Goal: Information Seeking & Learning: Learn about a topic

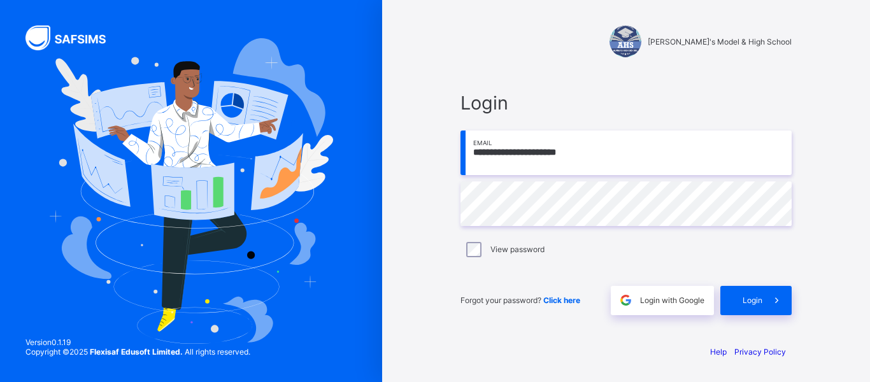
type input "**********"
click at [735, 299] on div "Login" at bounding box center [755, 300] width 71 height 29
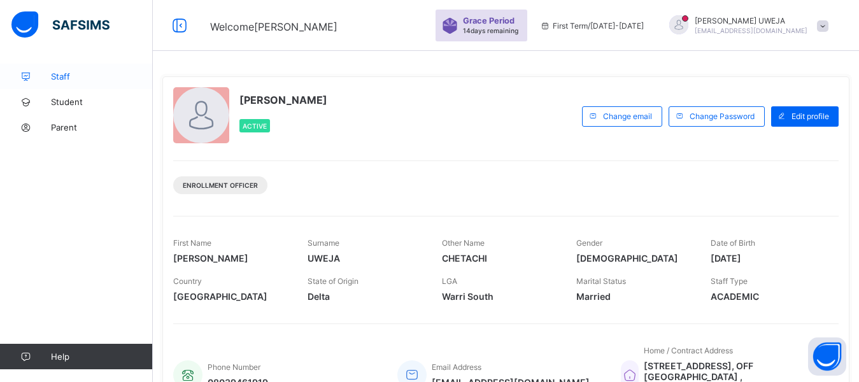
click at [98, 77] on span "Staff" at bounding box center [102, 76] width 102 height 10
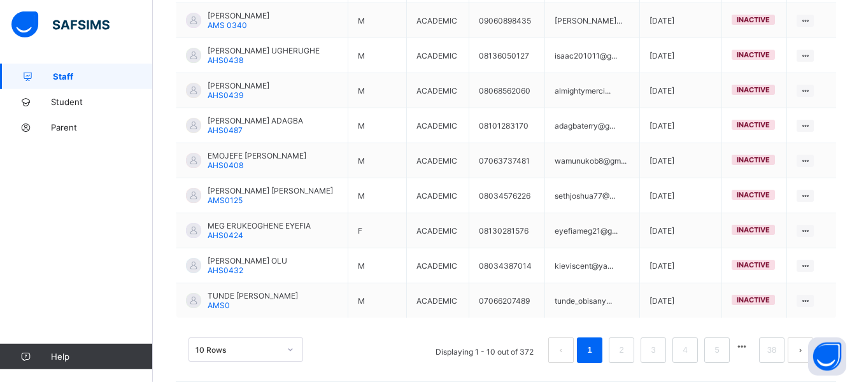
scroll to position [389, 0]
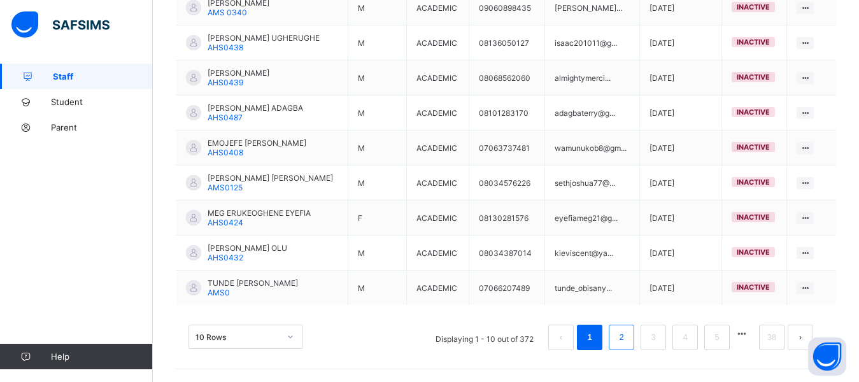
click at [627, 337] on link "2" at bounding box center [621, 337] width 12 height 17
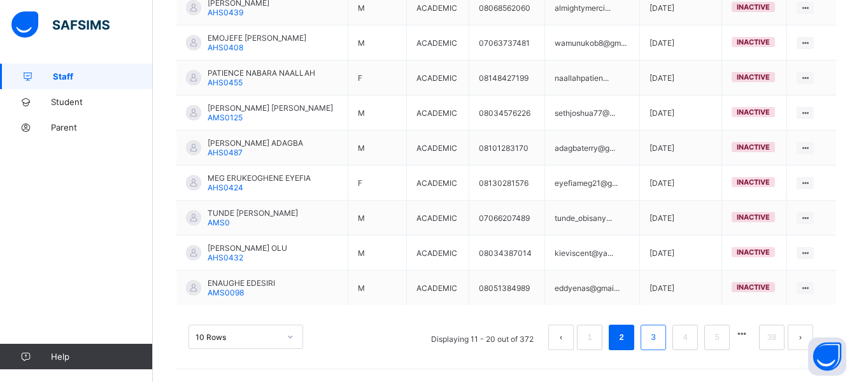
click at [666, 345] on li "3" at bounding box center [653, 337] width 25 height 25
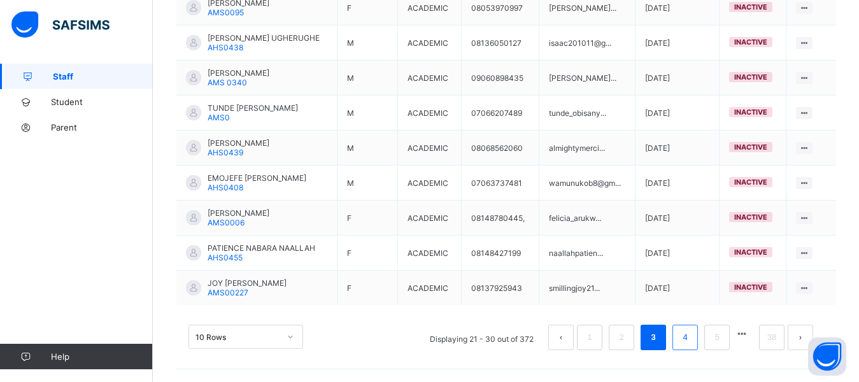
click at [698, 347] on li "4" at bounding box center [684, 337] width 25 height 25
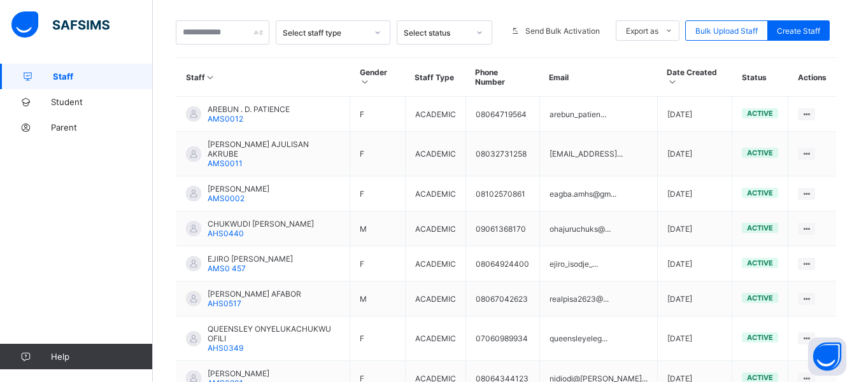
scroll to position [290, 0]
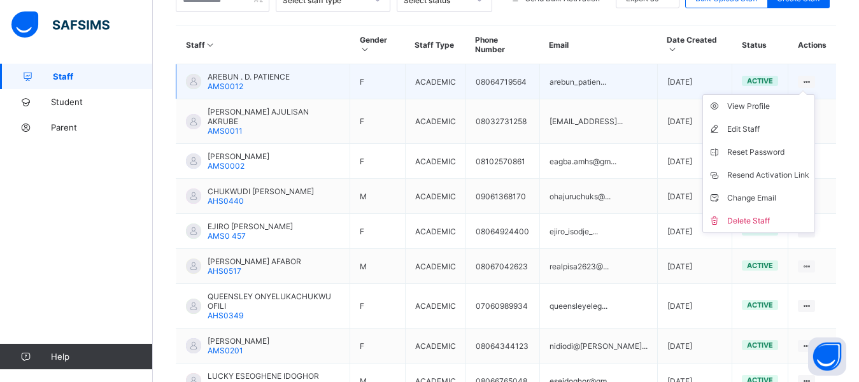
click at [812, 77] on icon at bounding box center [806, 82] width 11 height 10
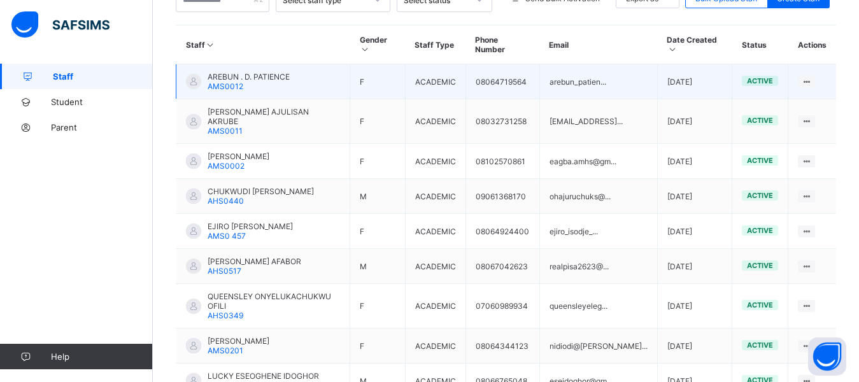
click at [773, 76] on span "active" at bounding box center [760, 80] width 26 height 9
click at [289, 79] on div "AREBUN . D. PATIENCE AMS0012" at bounding box center [249, 81] width 82 height 19
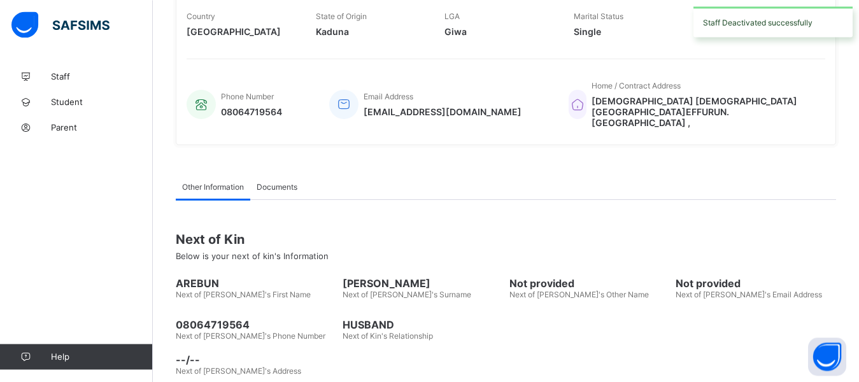
scroll to position [327, 0]
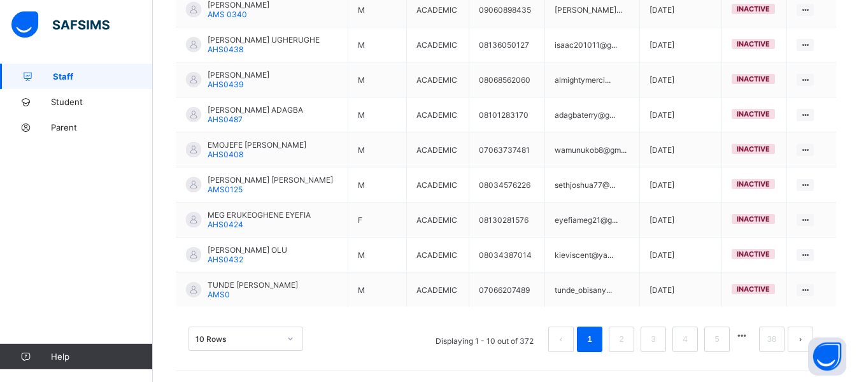
scroll to position [389, 0]
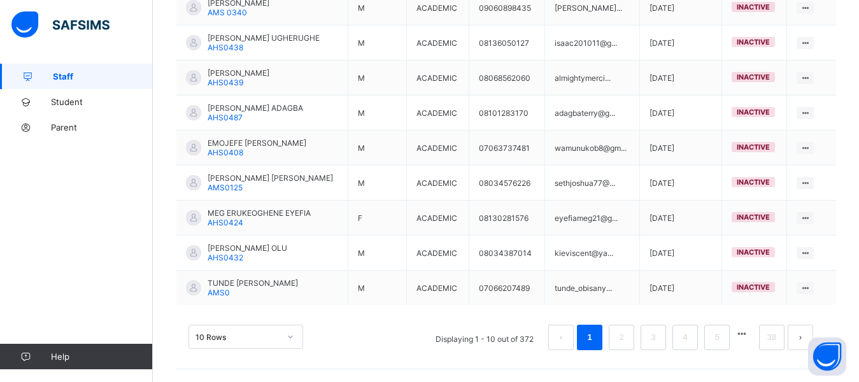
drag, startPoint x: 864, startPoint y: 374, endPoint x: 640, endPoint y: 335, distance: 227.6
click at [691, 341] on link "4" at bounding box center [685, 337] width 12 height 17
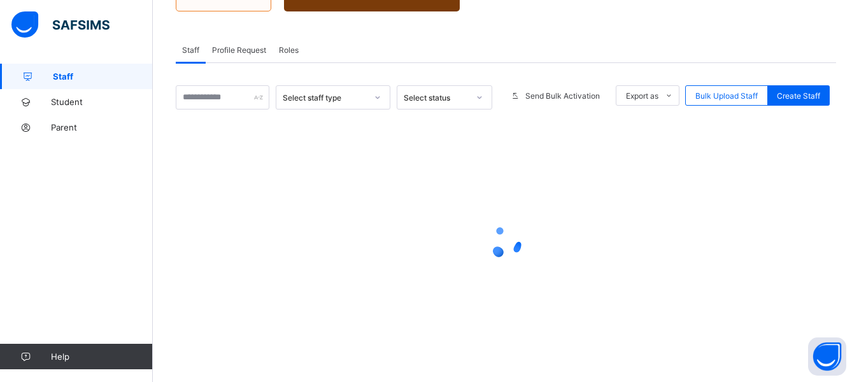
scroll to position [192, 0]
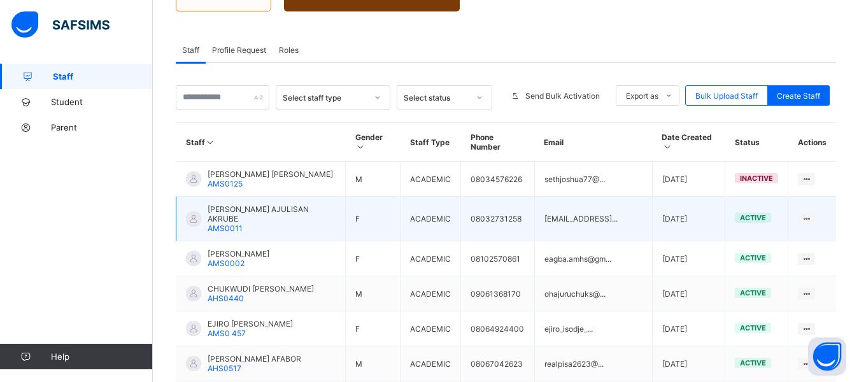
click at [279, 205] on div "[PERSON_NAME] AJULISAN AKRUBE AMS0011" at bounding box center [272, 218] width 128 height 29
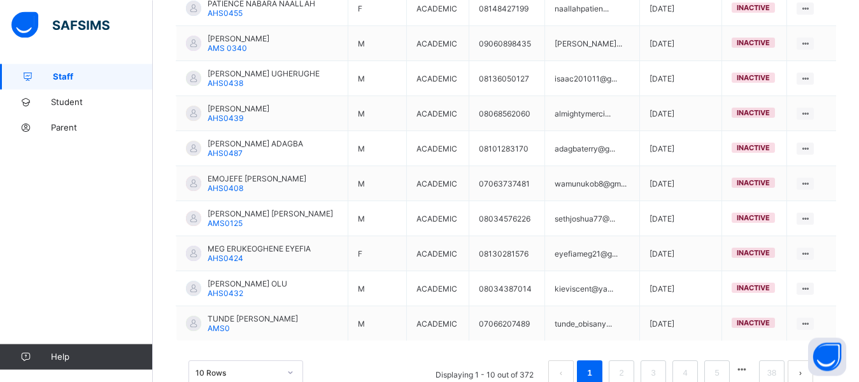
scroll to position [389, 0]
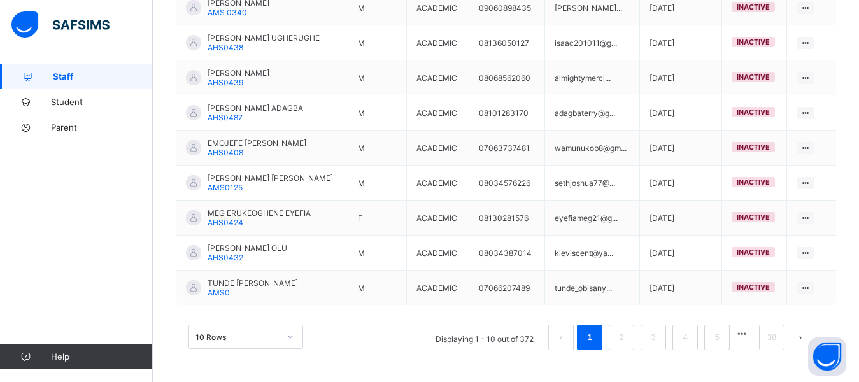
drag, startPoint x: 863, startPoint y: 376, endPoint x: 759, endPoint y: 339, distance: 110.8
click at [691, 341] on link "4" at bounding box center [685, 337] width 12 height 17
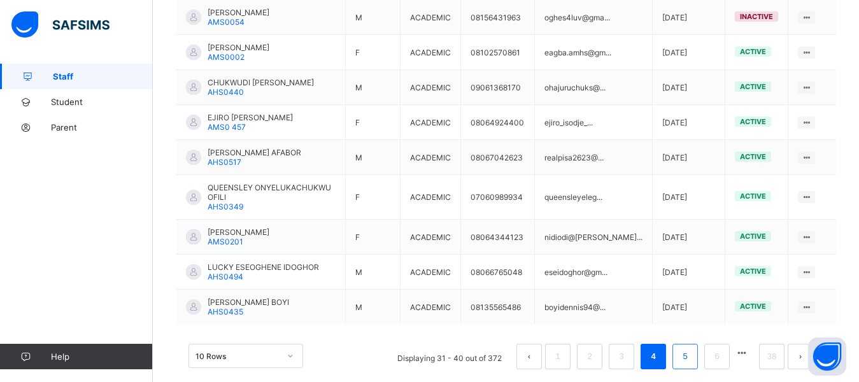
click at [691, 348] on link "5" at bounding box center [685, 356] width 12 height 17
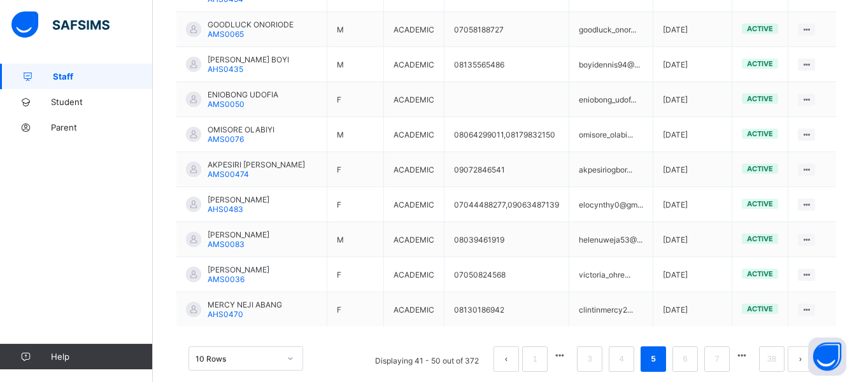
scroll to position [387, 0]
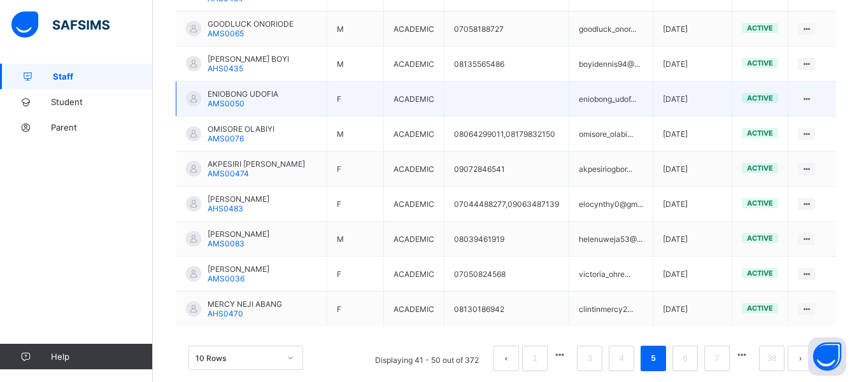
click at [404, 82] on td "ACADEMIC" at bounding box center [414, 99] width 60 height 35
click at [381, 82] on td "F" at bounding box center [355, 99] width 57 height 35
click at [302, 82] on td "ENIOBONG UDOFIA AMS0050" at bounding box center [251, 99] width 151 height 35
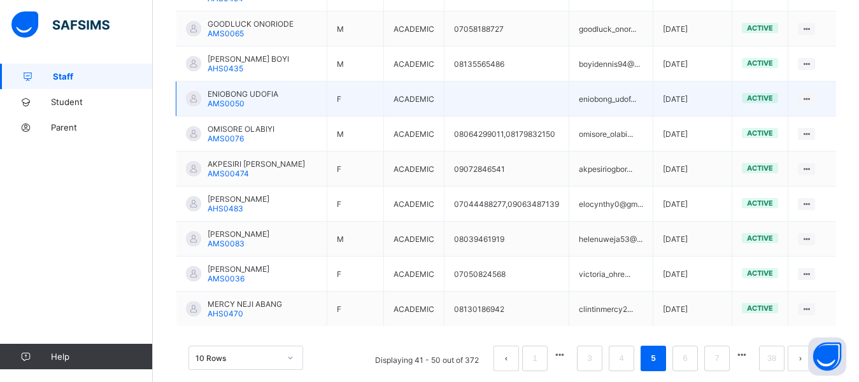
click at [290, 88] on td "ENIOBONG UDOFIA AMS0050" at bounding box center [251, 99] width 151 height 35
click at [763, 88] on td "active" at bounding box center [760, 99] width 56 height 35
click at [197, 91] on div at bounding box center [193, 98] width 15 height 15
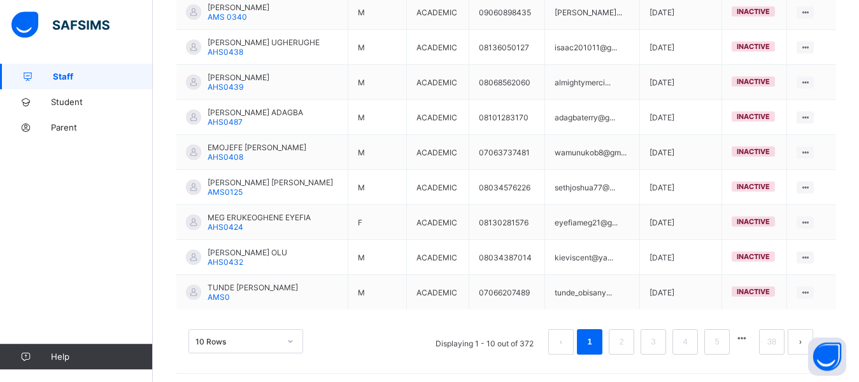
scroll to position [389, 0]
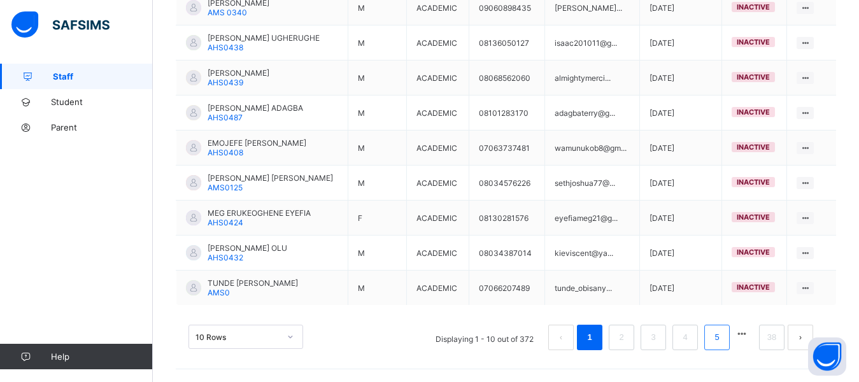
click at [730, 341] on li "5" at bounding box center [716, 337] width 25 height 25
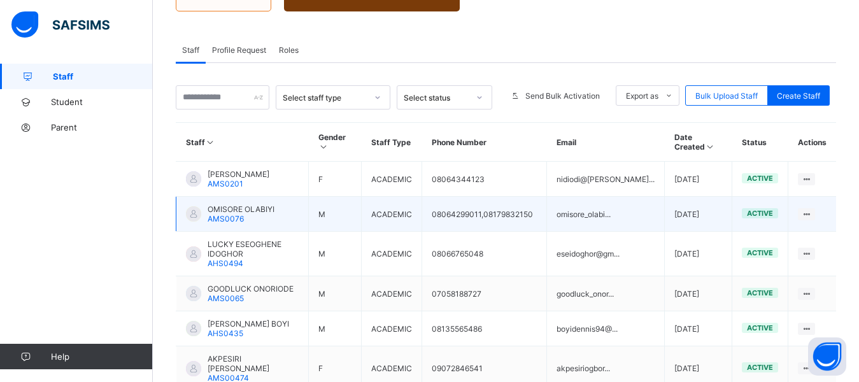
click at [274, 205] on td "OMISORE OLABIYI AMS0076" at bounding box center [242, 214] width 132 height 35
click at [274, 206] on td "OMISORE OLABIYI AMS0076" at bounding box center [242, 214] width 132 height 35
click at [275, 198] on td "OMISORE OLABIYI AMS0076" at bounding box center [242, 214] width 132 height 35
click at [275, 197] on td "OMISORE OLABIYI AMS0076" at bounding box center [242, 214] width 132 height 35
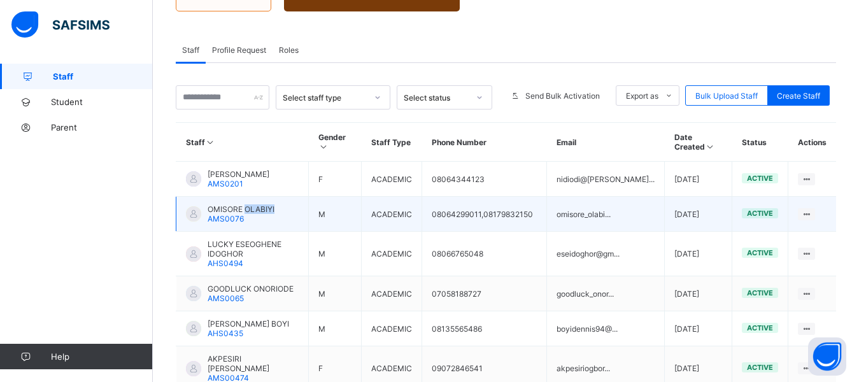
click at [275, 197] on td "OMISORE OLABIYI AMS0076" at bounding box center [242, 214] width 132 height 35
click at [309, 203] on td "OMISORE OLABIYI AMS0076" at bounding box center [242, 214] width 132 height 35
click at [309, 204] on td "OMISORE OLABIYI AMS0076" at bounding box center [242, 214] width 132 height 35
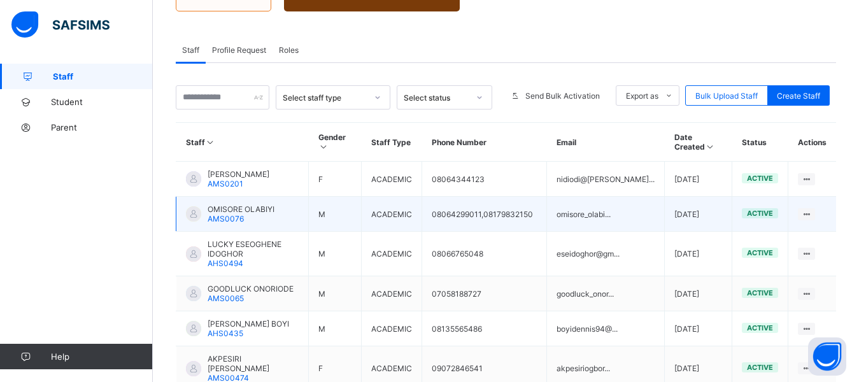
click at [264, 204] on span "OMISORE OLABIYI" at bounding box center [241, 209] width 67 height 10
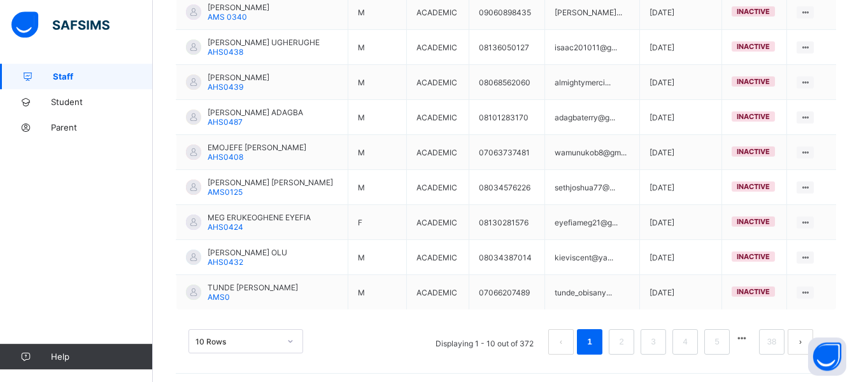
scroll to position [389, 0]
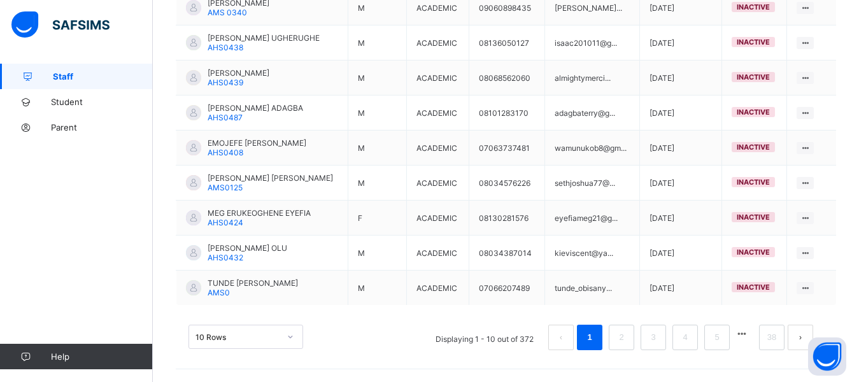
drag, startPoint x: 867, startPoint y: 374, endPoint x: 733, endPoint y: 338, distance: 138.6
click at [723, 338] on link "5" at bounding box center [717, 337] width 12 height 17
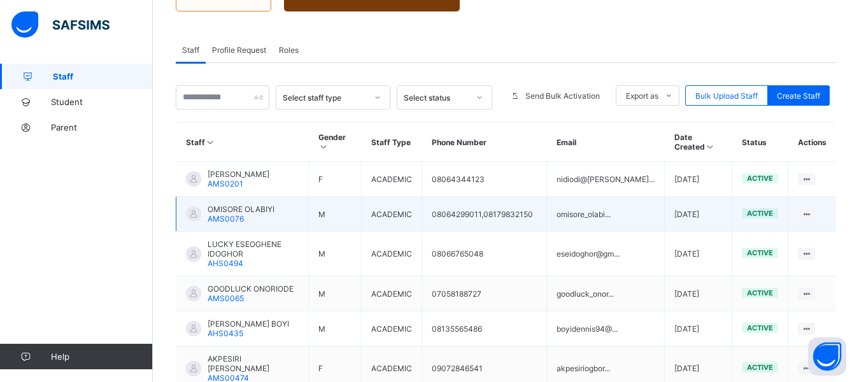
click at [761, 209] on span "active" at bounding box center [760, 213] width 26 height 9
click at [309, 207] on td "OMISORE OLABIYI AMS0076" at bounding box center [242, 214] width 132 height 35
click at [274, 205] on td "OMISORE OLABIYI AMS0076" at bounding box center [242, 214] width 132 height 35
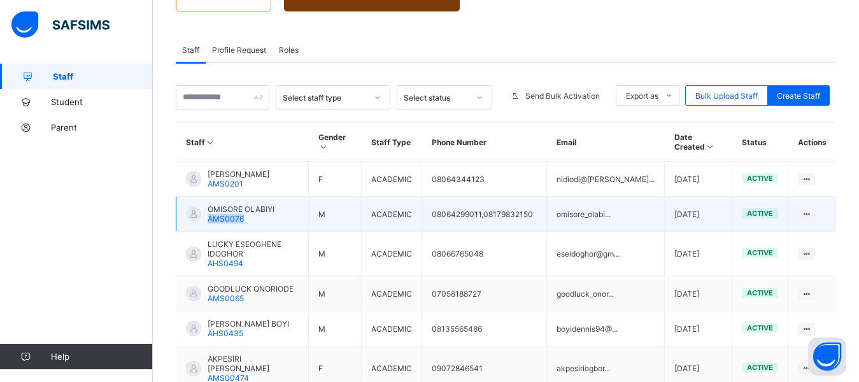
click at [274, 205] on td "OMISORE OLABIYI AMS0076" at bounding box center [242, 214] width 132 height 35
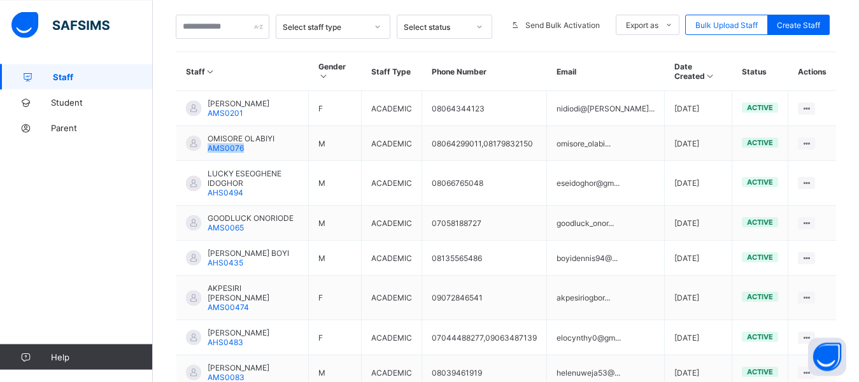
scroll to position [290, 0]
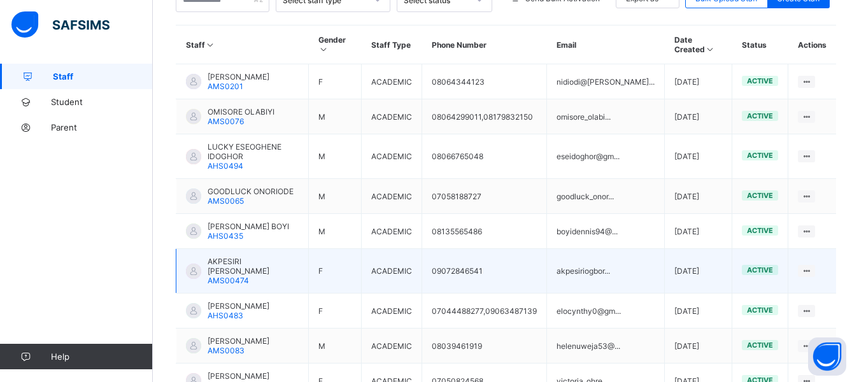
click at [243, 257] on span "AKPESIRI [PERSON_NAME]" at bounding box center [253, 266] width 91 height 19
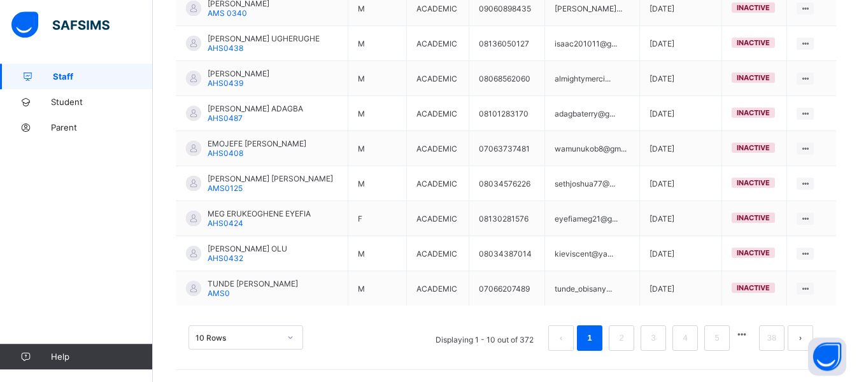
scroll to position [389, 0]
drag, startPoint x: 862, startPoint y: 376, endPoint x: 732, endPoint y: 341, distance: 134.5
click at [723, 341] on link "5" at bounding box center [717, 337] width 12 height 17
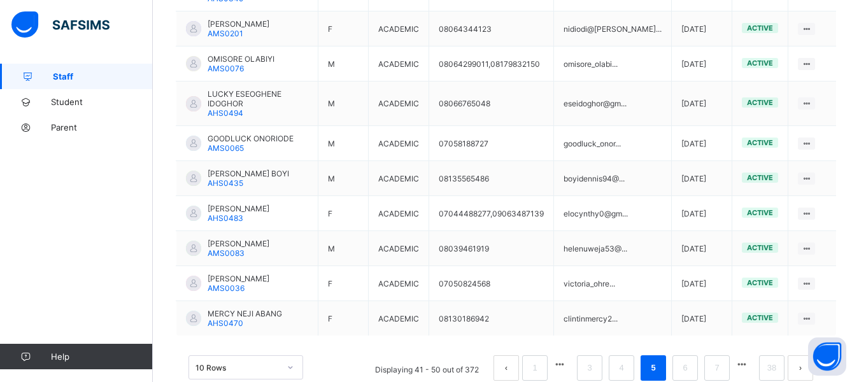
scroll to position [408, 0]
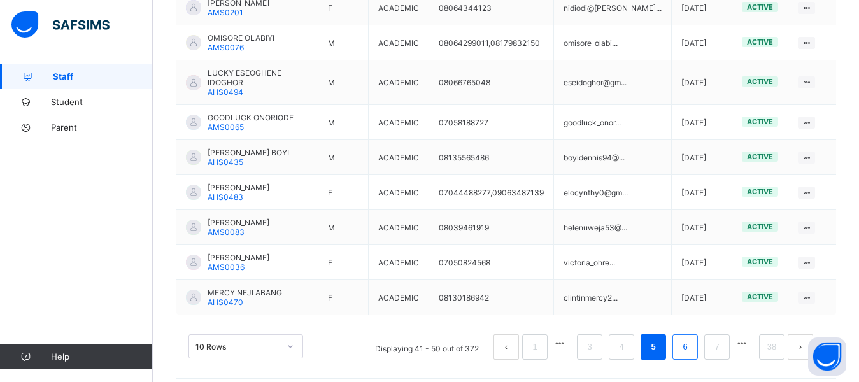
click at [691, 344] on link "6" at bounding box center [685, 347] width 12 height 17
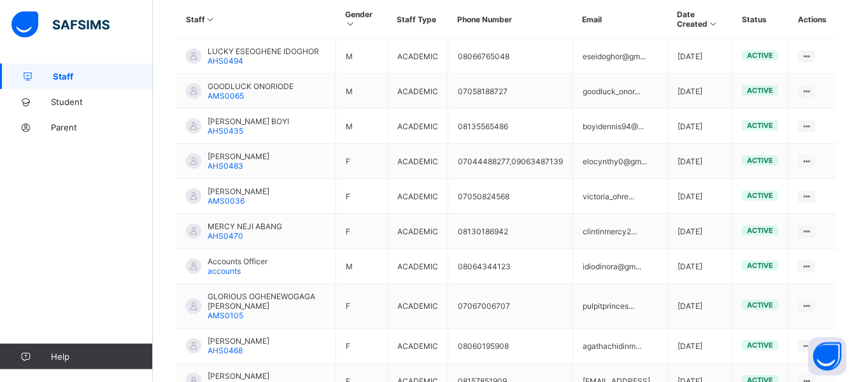
scroll to position [322, 0]
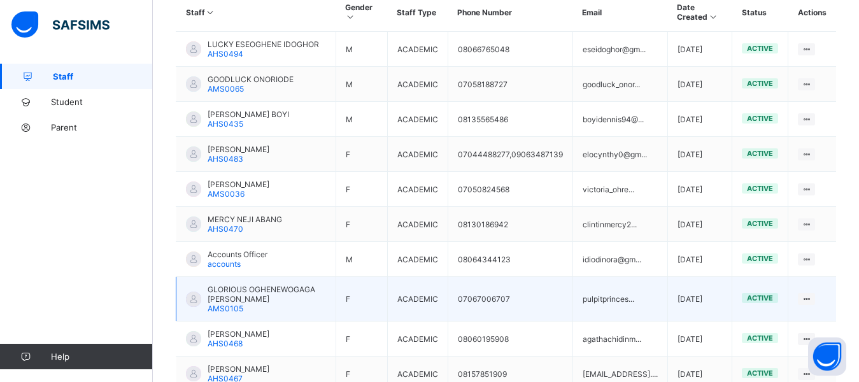
click at [773, 294] on span "active" at bounding box center [760, 298] width 26 height 9
click at [299, 297] on span "GLORIOUS OGHENEWOGAGA [PERSON_NAME]" at bounding box center [267, 294] width 118 height 19
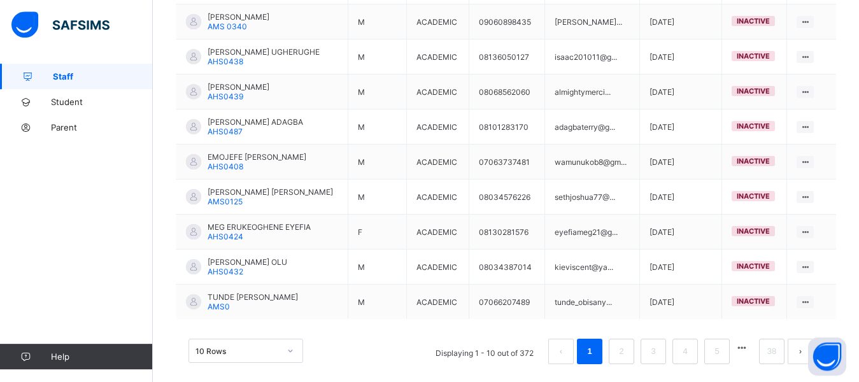
scroll to position [389, 0]
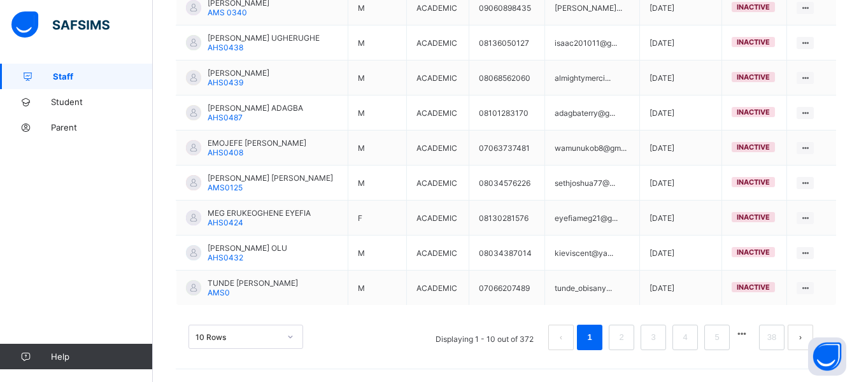
drag, startPoint x: 865, startPoint y: 375, endPoint x: 687, endPoint y: 395, distance: 178.8
click at [750, 340] on li at bounding box center [742, 334] width 18 height 18
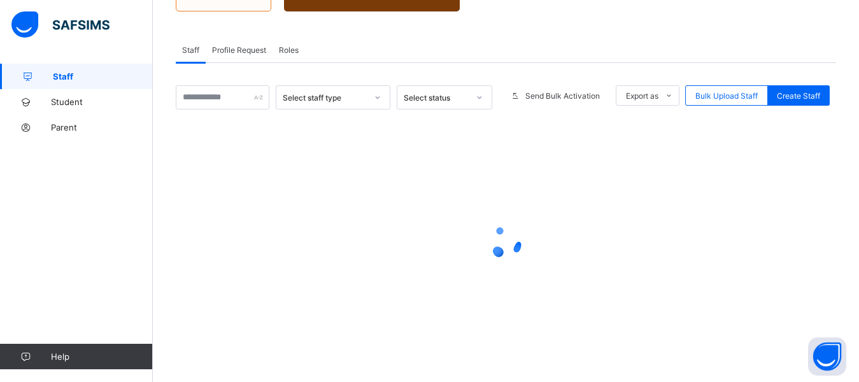
scroll to position [192, 0]
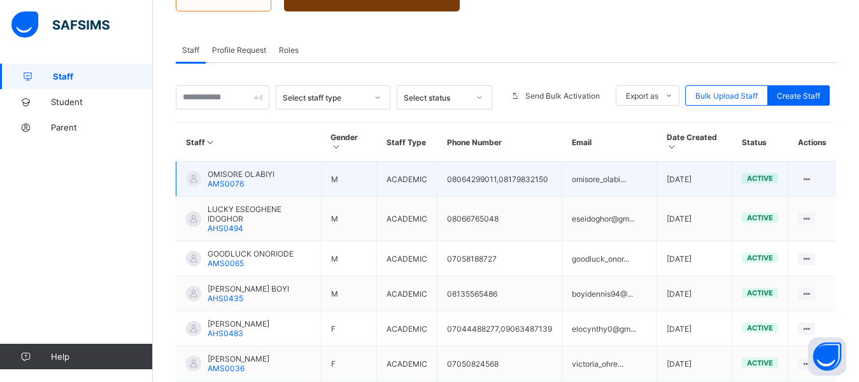
click at [288, 174] on td "OMISORE OLABIYI AMS0076" at bounding box center [248, 179] width 145 height 35
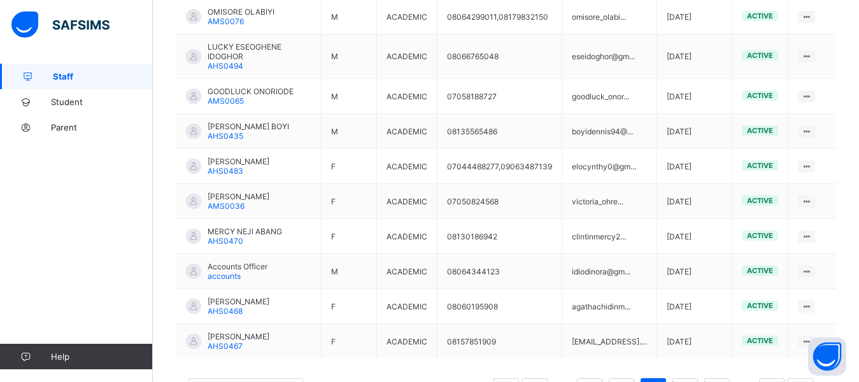
scroll to position [387, 0]
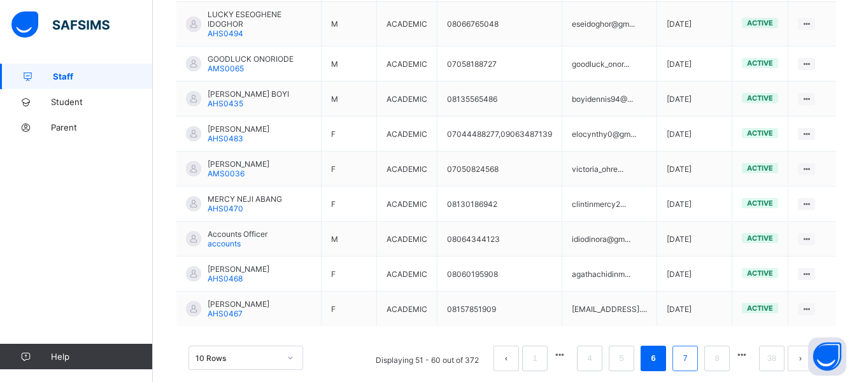
click at [698, 346] on li "7" at bounding box center [684, 358] width 25 height 25
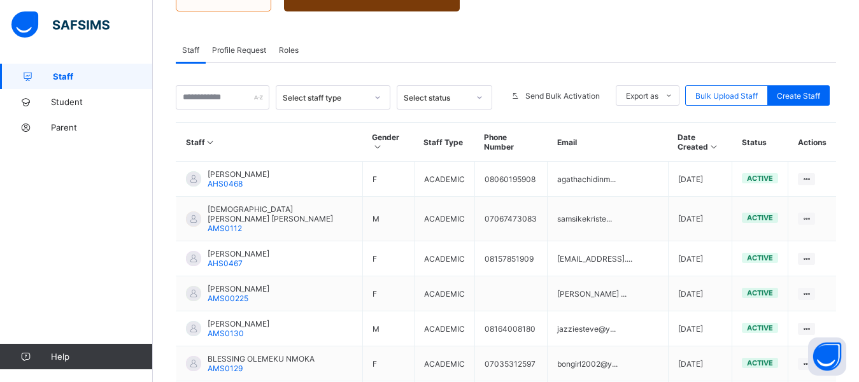
scroll to position [225, 0]
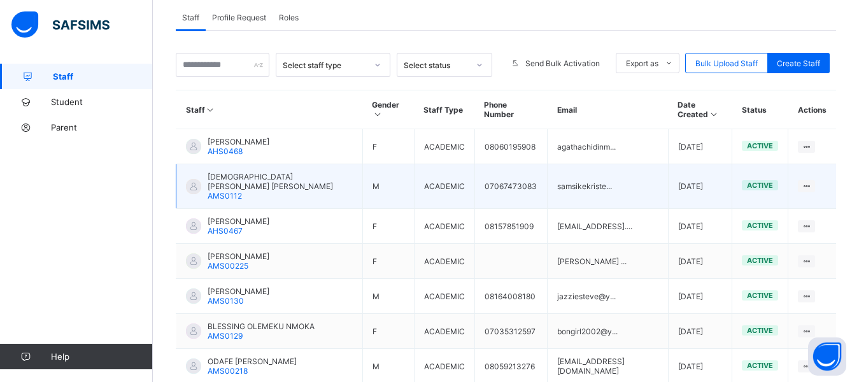
click at [253, 176] on div "[DEMOGRAPHIC_DATA][PERSON_NAME] [PERSON_NAME] AMS0112" at bounding box center [280, 186] width 145 height 29
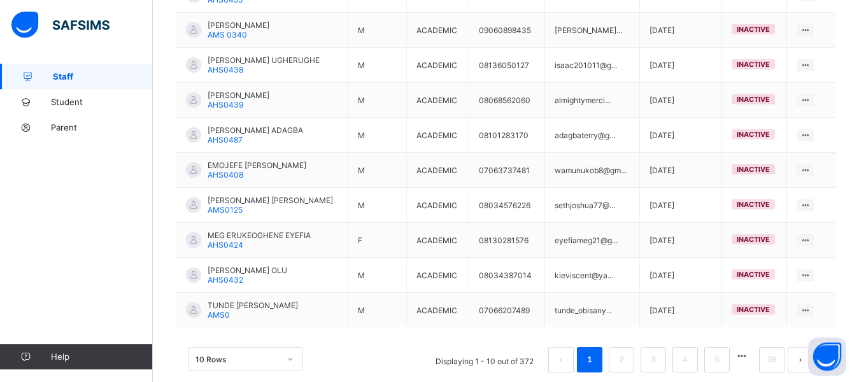
scroll to position [389, 0]
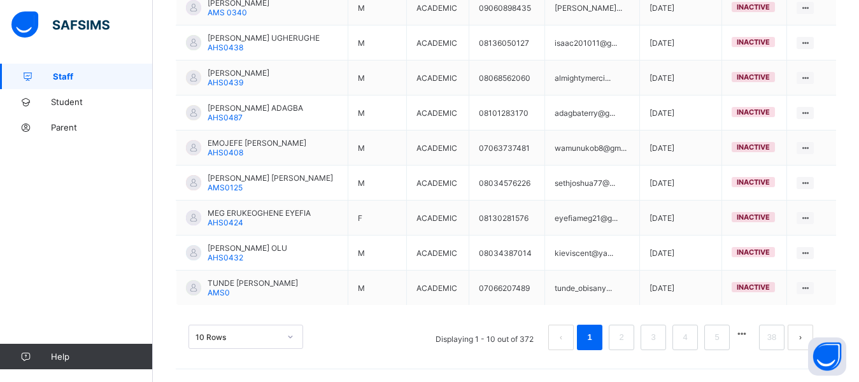
drag, startPoint x: 864, startPoint y: 380, endPoint x: 786, endPoint y: 368, distance: 78.6
click at [750, 334] on button "button" at bounding box center [742, 334] width 17 height 11
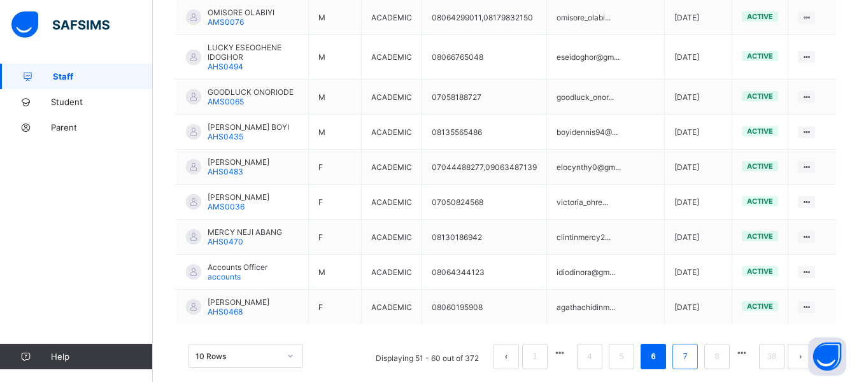
click at [691, 348] on link "7" at bounding box center [685, 356] width 12 height 17
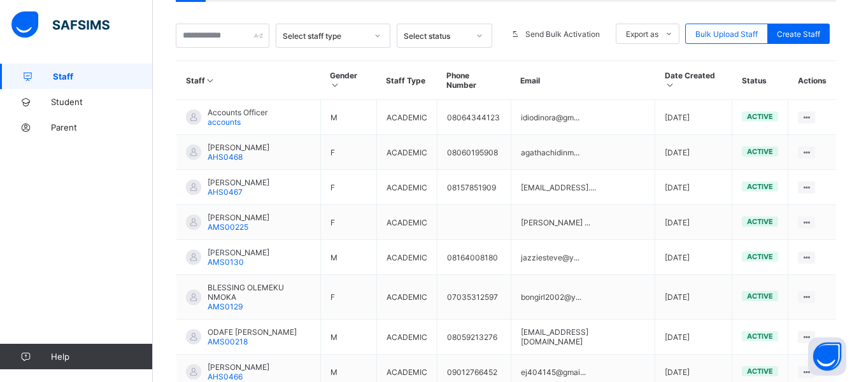
scroll to position [257, 0]
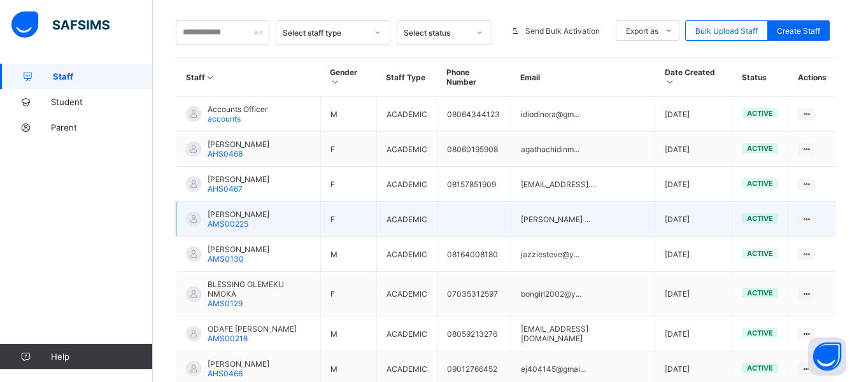
click at [288, 208] on td "[PERSON_NAME] AMS00225" at bounding box center [248, 219] width 145 height 35
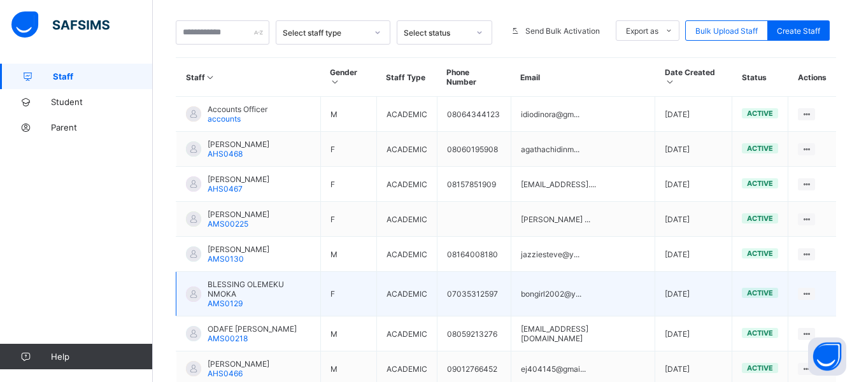
click at [276, 280] on span "BLESSING OLEMEKU NMOKA" at bounding box center [259, 289] width 103 height 19
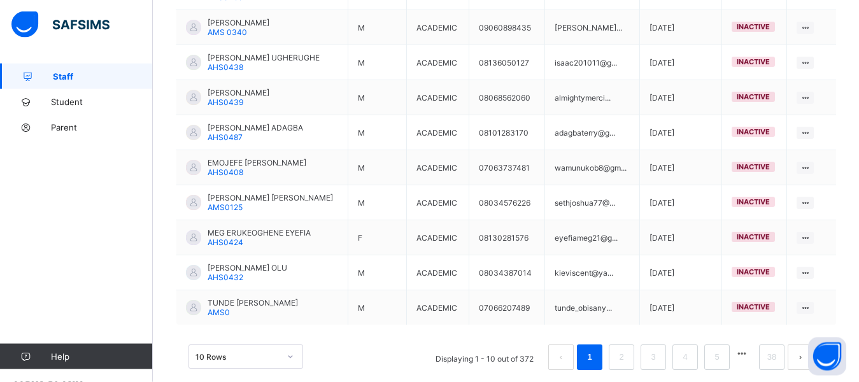
scroll to position [389, 0]
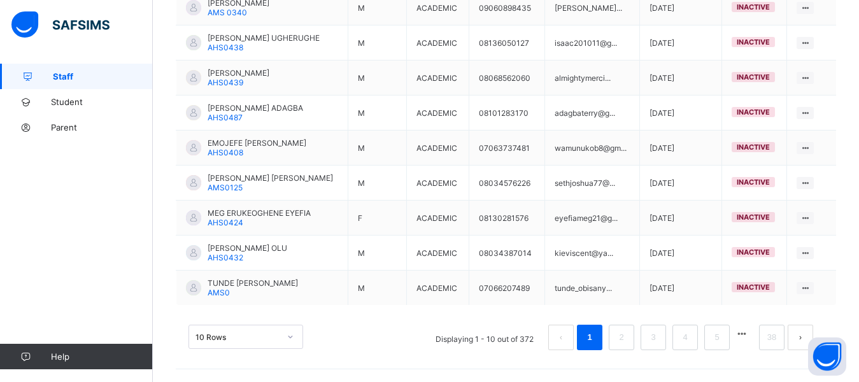
drag, startPoint x: 862, startPoint y: 376, endPoint x: 758, endPoint y: 334, distance: 112.6
click at [750, 334] on button "button" at bounding box center [742, 334] width 17 height 11
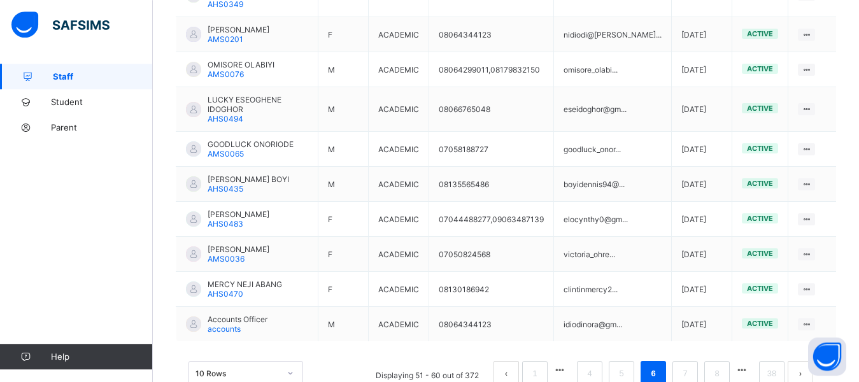
scroll to position [408, 0]
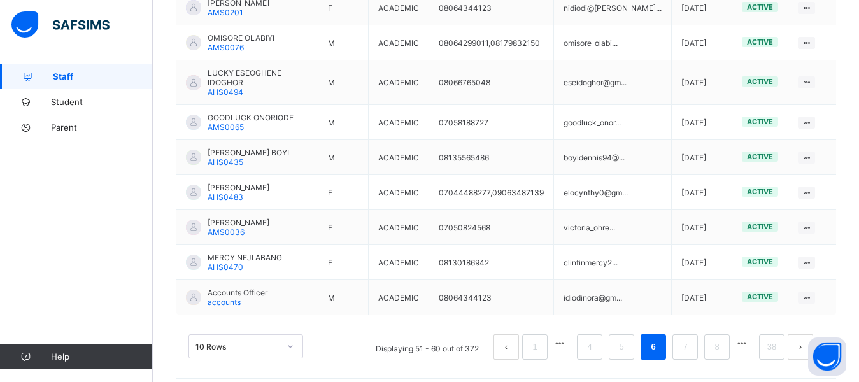
drag, startPoint x: 864, startPoint y: 378, endPoint x: 753, endPoint y: 358, distance: 113.3
click at [691, 339] on link "7" at bounding box center [685, 347] width 12 height 17
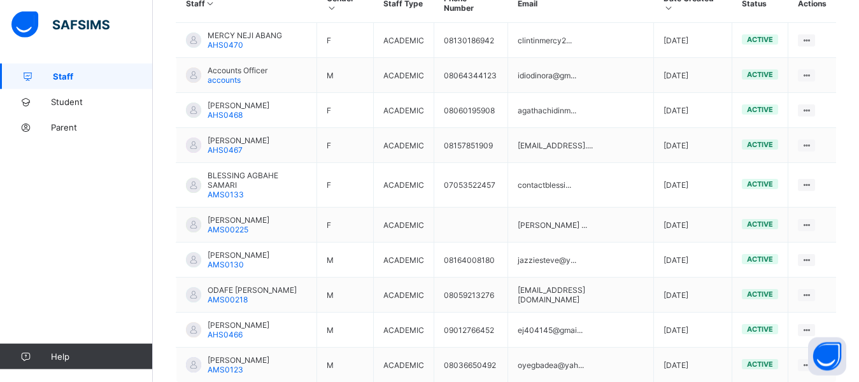
scroll to position [333, 0]
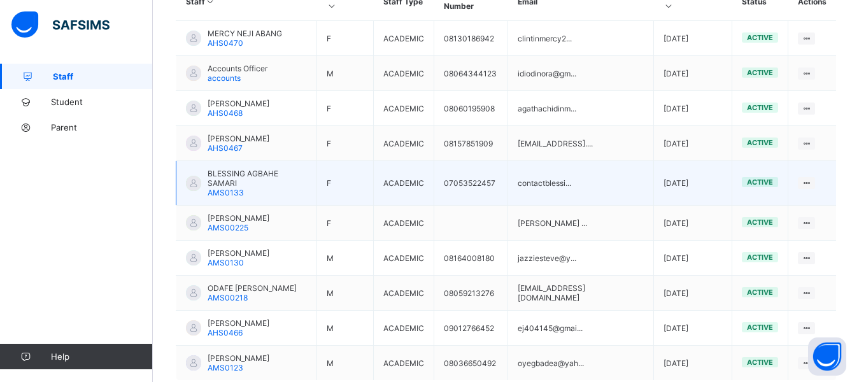
click at [260, 169] on span "BLESSING AGBAHE SAMARI" at bounding box center [257, 178] width 99 height 19
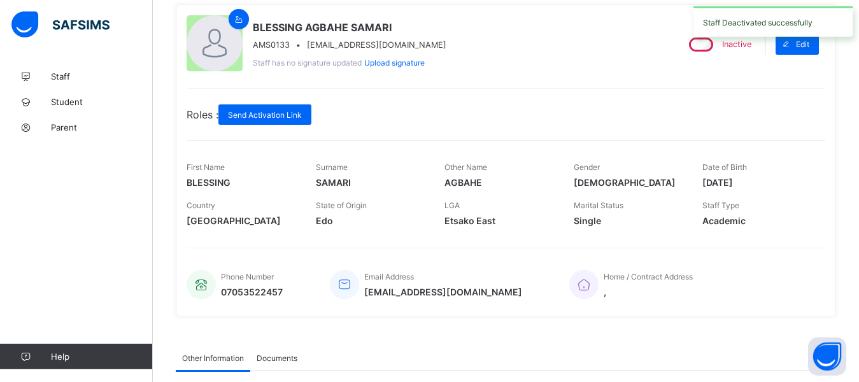
scroll to position [130, 0]
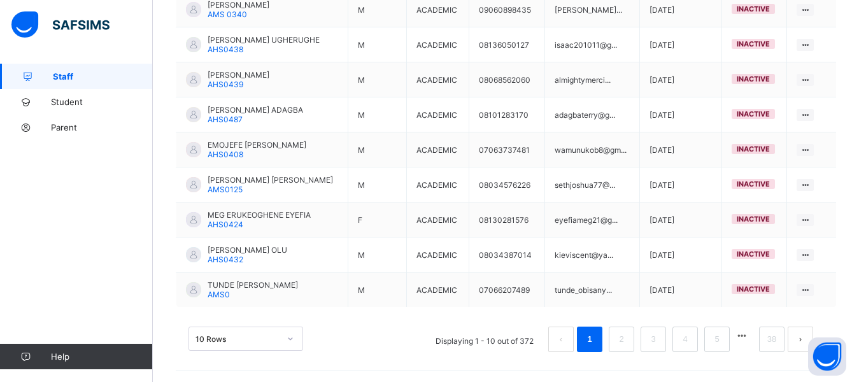
scroll to position [389, 0]
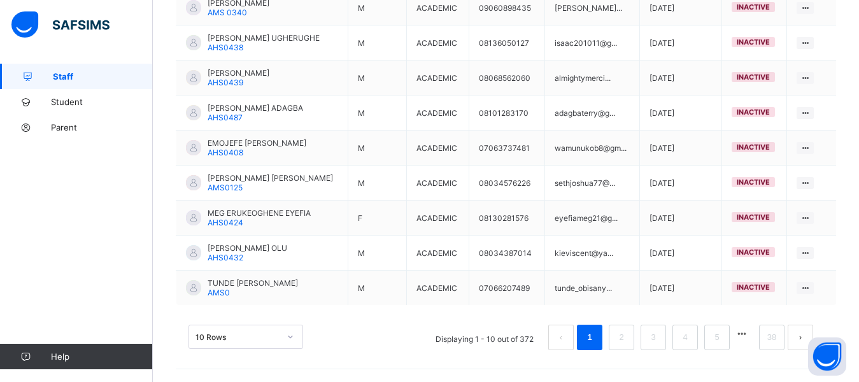
drag, startPoint x: 864, startPoint y: 376, endPoint x: 632, endPoint y: 335, distance: 236.1
click at [751, 341] on li at bounding box center [742, 334] width 18 height 18
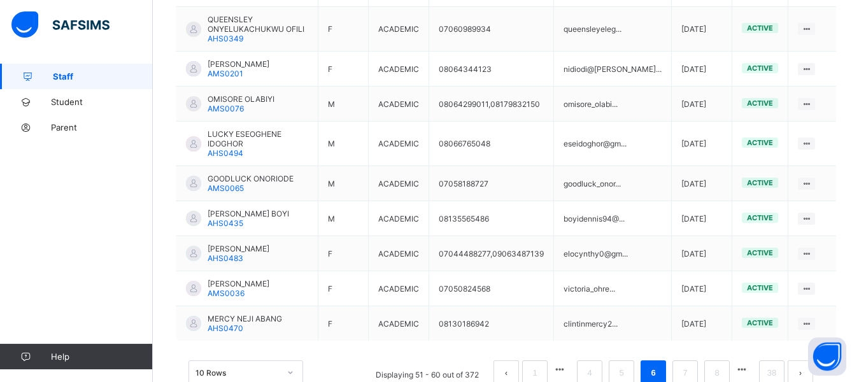
scroll to position [408, 0]
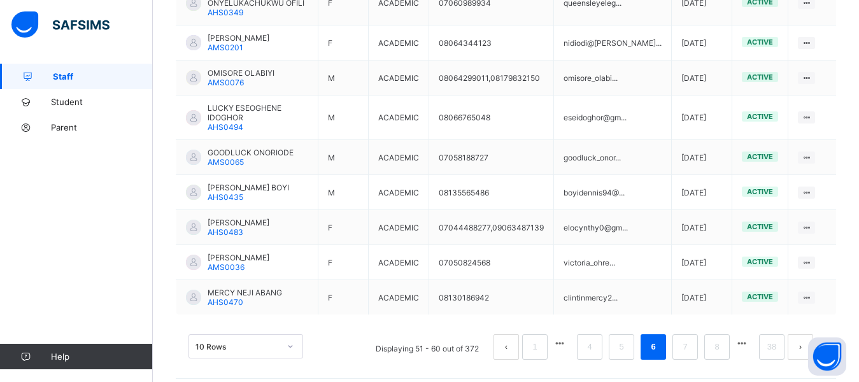
drag, startPoint x: 865, startPoint y: 376, endPoint x: 748, endPoint y: 354, distance: 118.6
click at [691, 339] on link "7" at bounding box center [685, 347] width 12 height 17
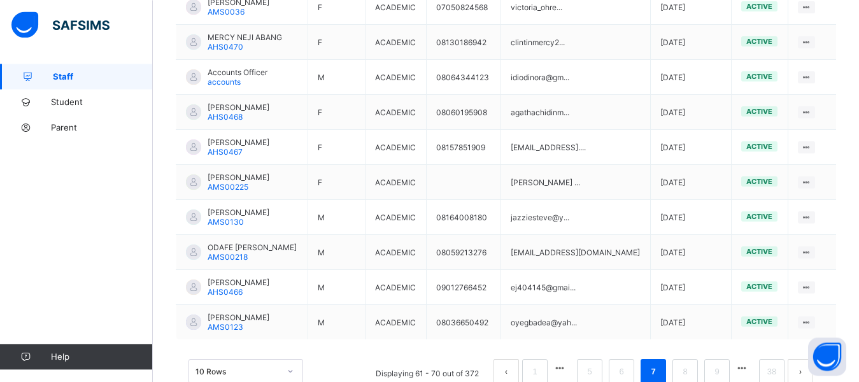
scroll to position [387, 0]
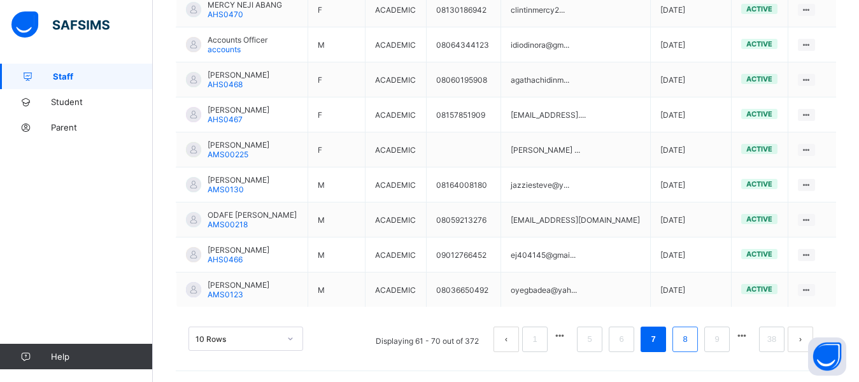
click at [691, 346] on link "8" at bounding box center [685, 339] width 12 height 17
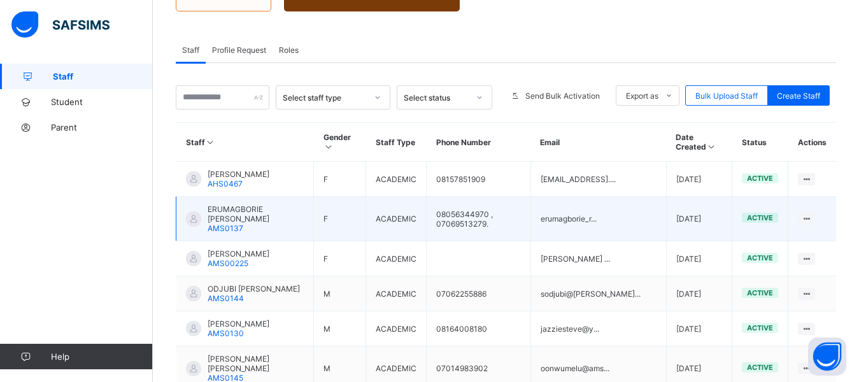
click at [271, 212] on span "ERUMAGBORIE [PERSON_NAME]" at bounding box center [256, 213] width 96 height 19
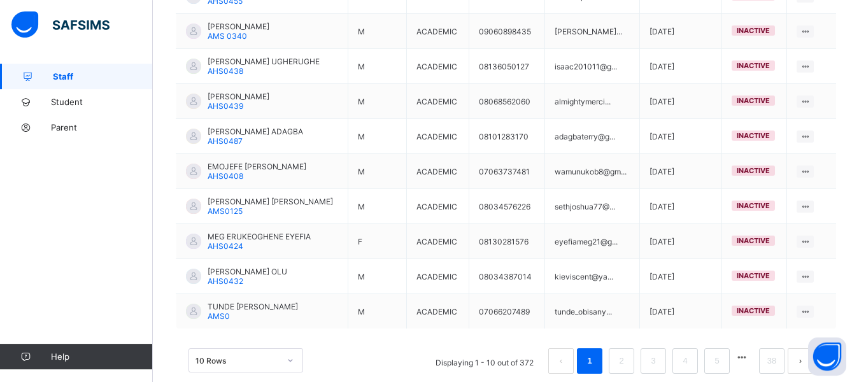
scroll to position [389, 0]
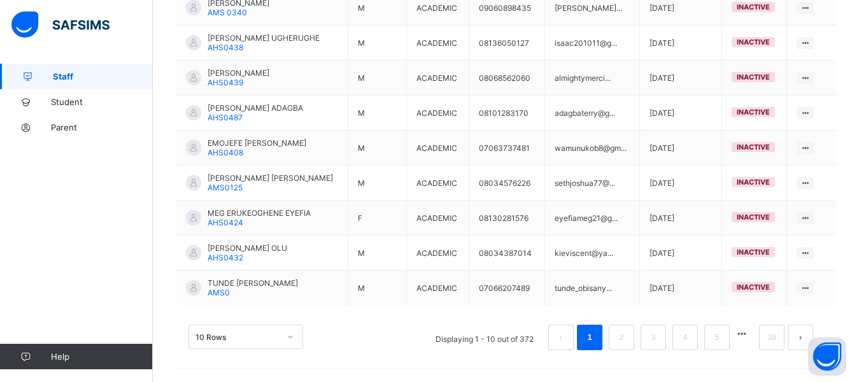
drag, startPoint x: 865, startPoint y: 375, endPoint x: 753, endPoint y: 338, distance: 118.0
click at [750, 338] on button "button" at bounding box center [742, 334] width 17 height 11
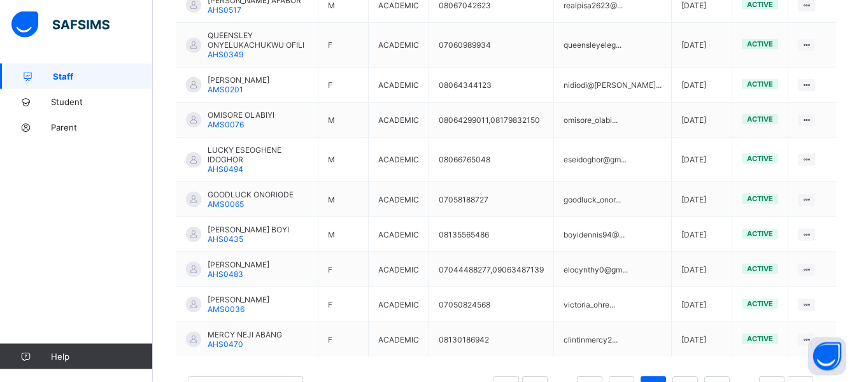
scroll to position [408, 0]
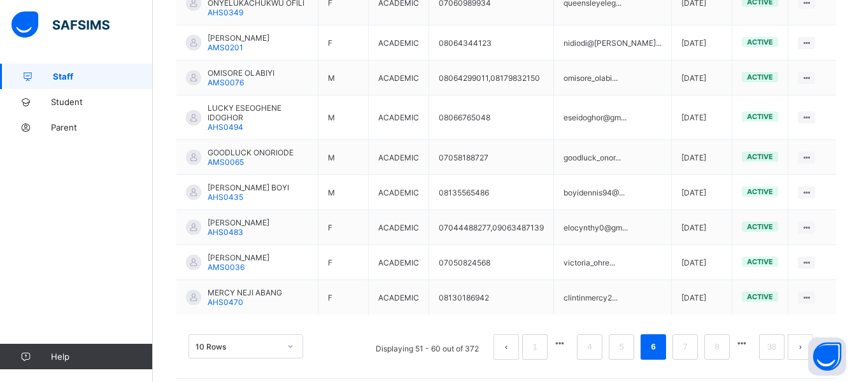
click at [750, 338] on button "button" at bounding box center [742, 343] width 17 height 11
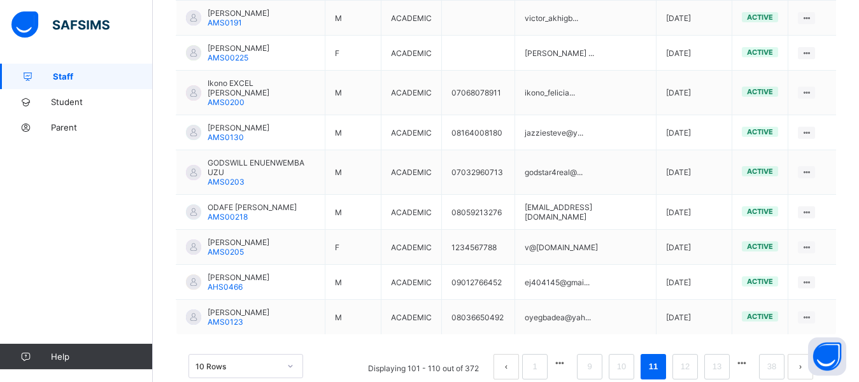
scroll to position [389, 0]
drag, startPoint x: 865, startPoint y: 376, endPoint x: 720, endPoint y: 380, distance: 144.6
click at [568, 357] on button "button" at bounding box center [559, 362] width 17 height 11
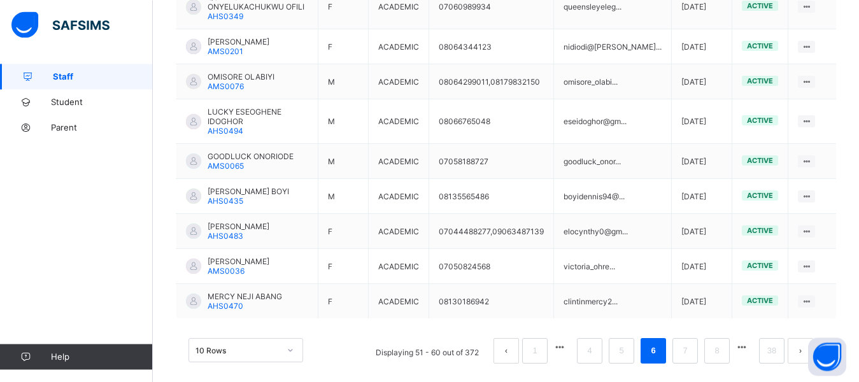
scroll to position [408, 0]
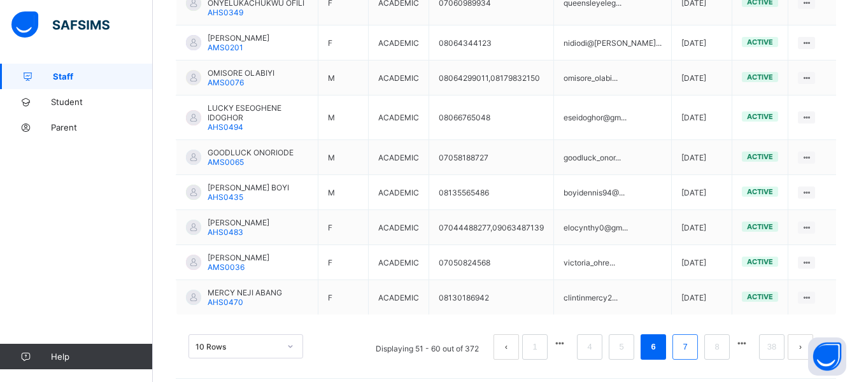
click at [698, 338] on li "7" at bounding box center [684, 346] width 25 height 25
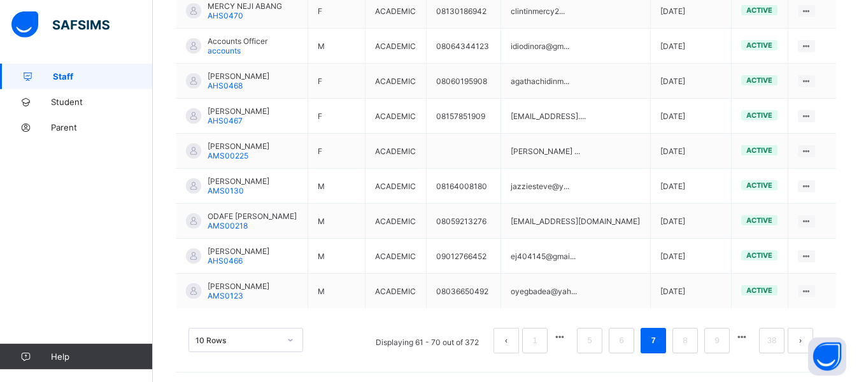
scroll to position [389, 0]
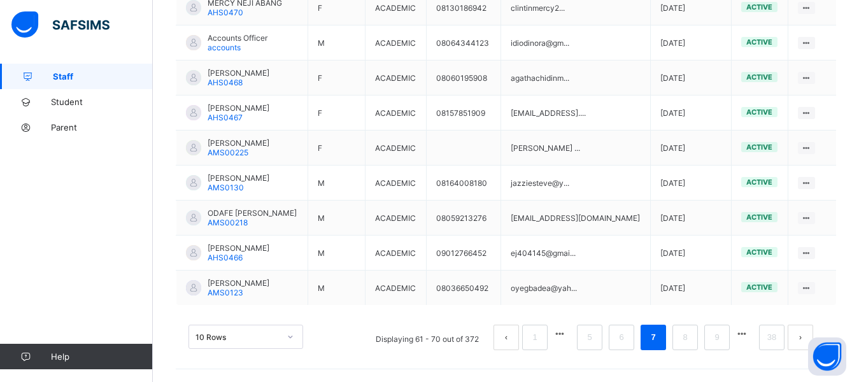
drag, startPoint x: 860, startPoint y: 376, endPoint x: 702, endPoint y: 344, distance: 161.1
click at [691, 344] on link "8" at bounding box center [685, 337] width 12 height 17
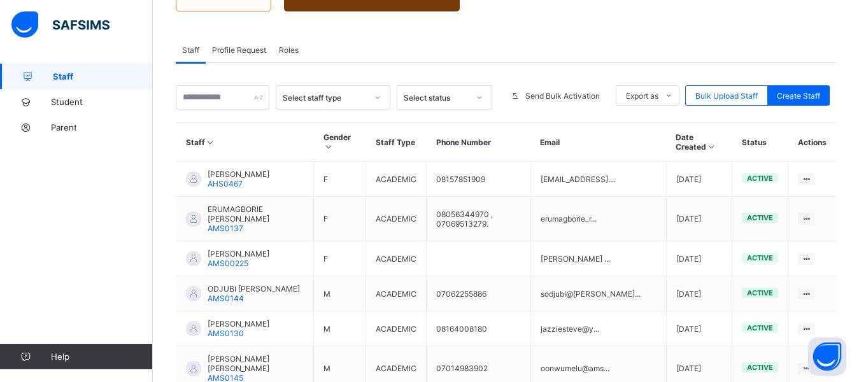
scroll to position [225, 0]
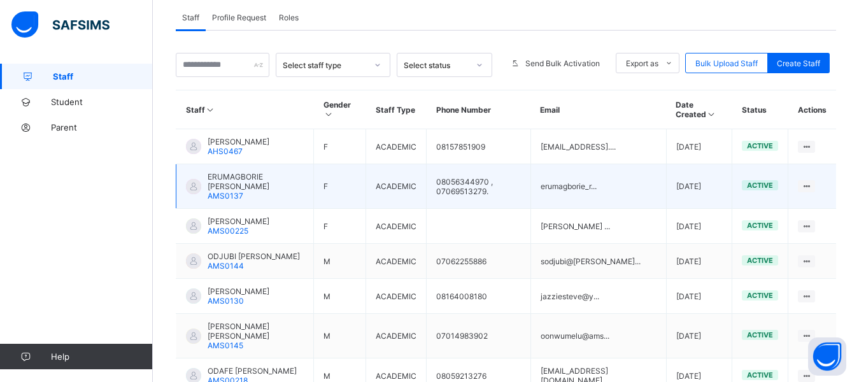
click at [314, 185] on td "ERUMAGBORIE EFE RACHAEL AMS0137" at bounding box center [245, 186] width 138 height 45
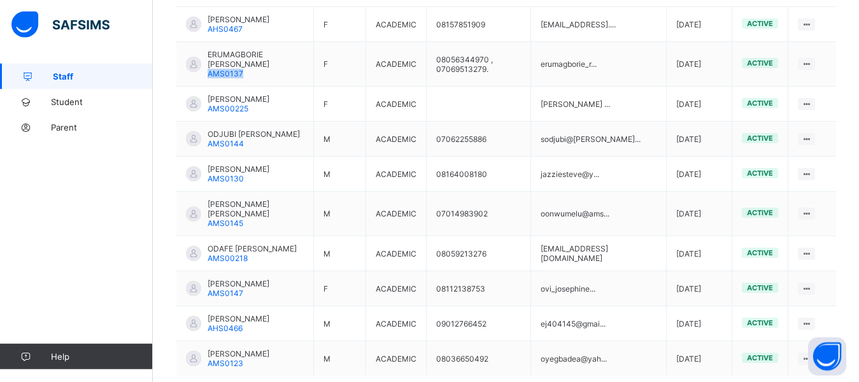
scroll to position [355, 0]
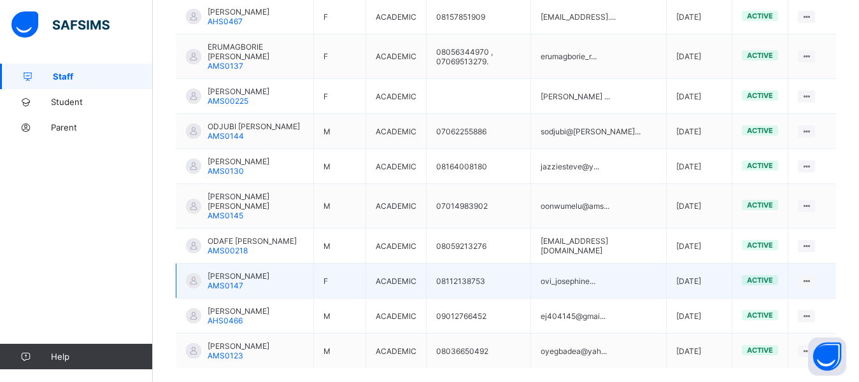
click at [272, 264] on td "[PERSON_NAME] AMS0147" at bounding box center [245, 281] width 138 height 35
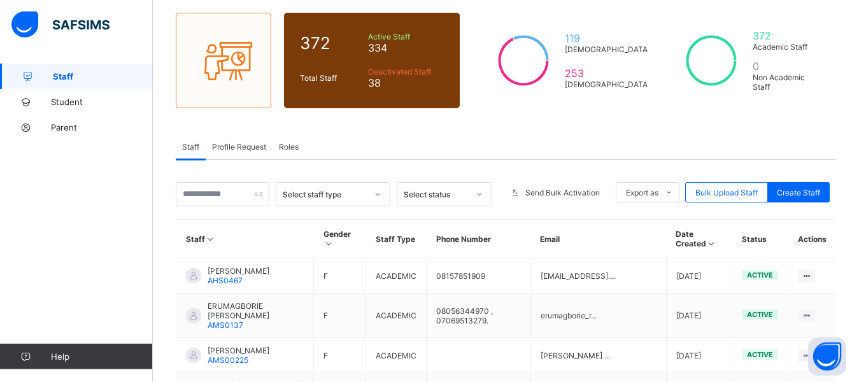
scroll to position [95, 0]
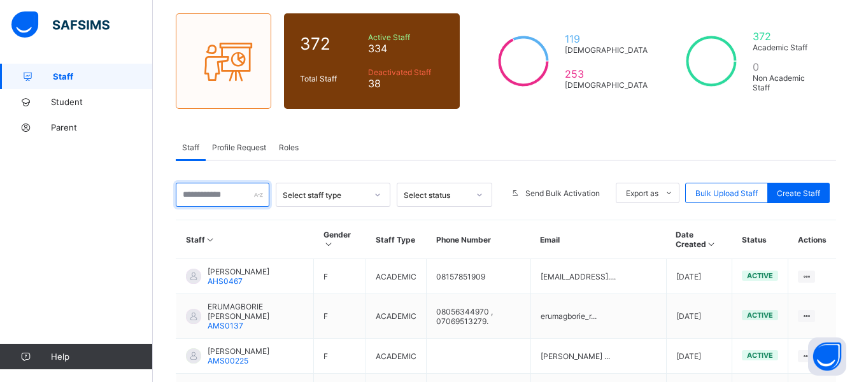
click at [248, 195] on input "text" at bounding box center [223, 195] width 94 height 24
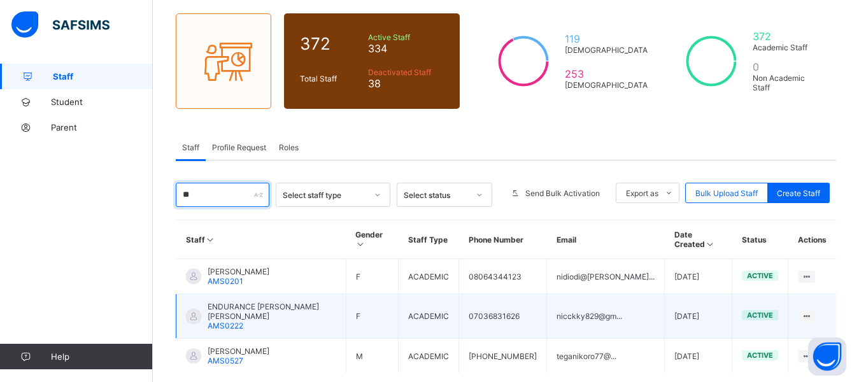
type input "**"
click at [311, 302] on span "ENDURANCE [PERSON_NAME] [PERSON_NAME]" at bounding box center [272, 311] width 129 height 19
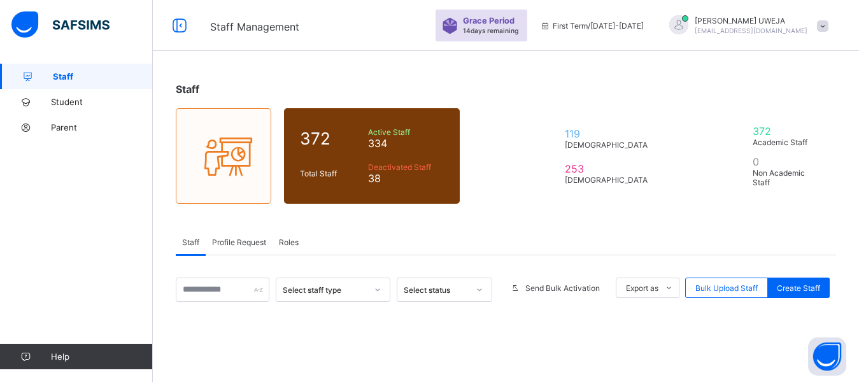
scroll to position [95, 0]
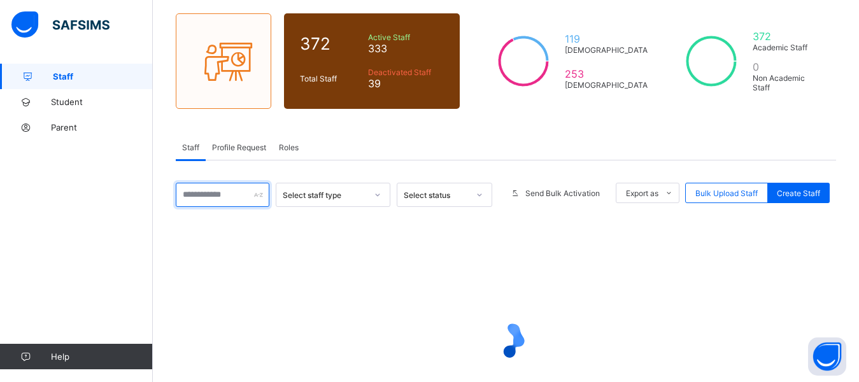
click at [238, 192] on input "text" at bounding box center [223, 195] width 94 height 24
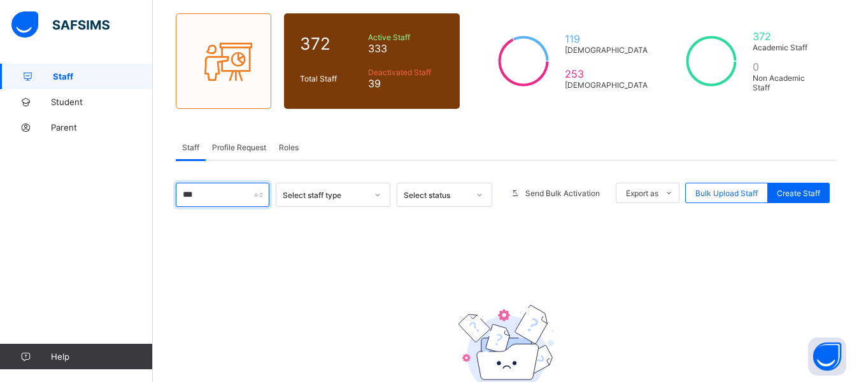
type input "****"
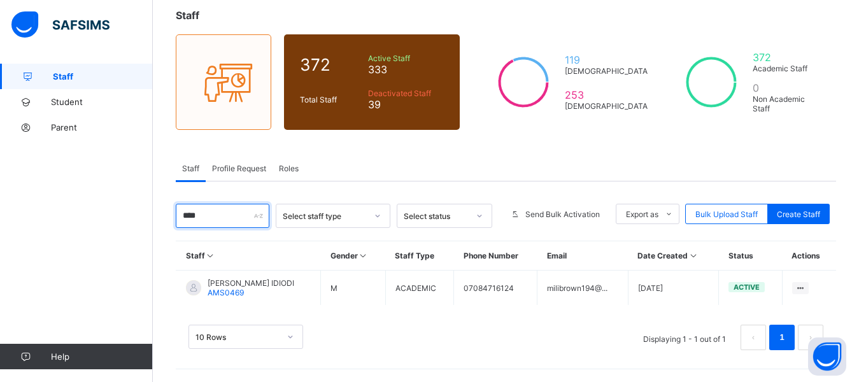
scroll to position [74, 0]
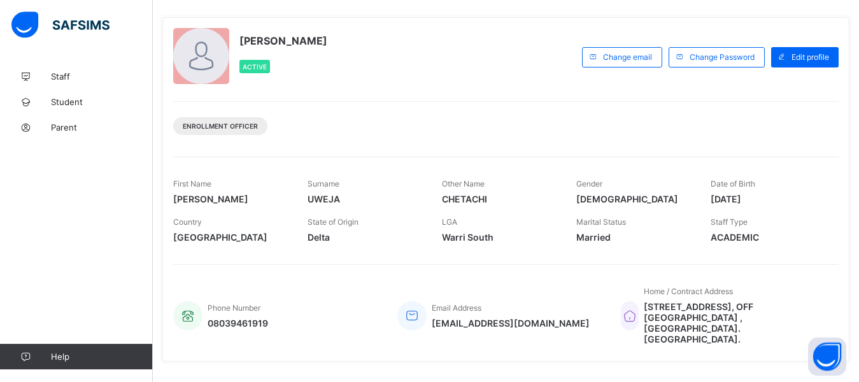
scroll to position [65, 0]
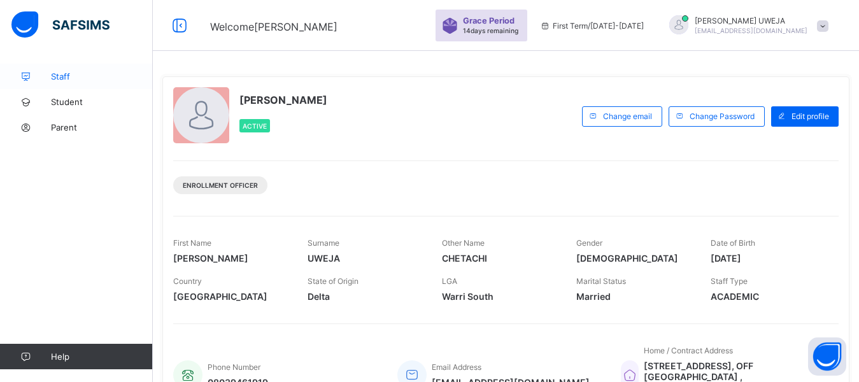
click at [59, 72] on span "Staff" at bounding box center [102, 76] width 102 height 10
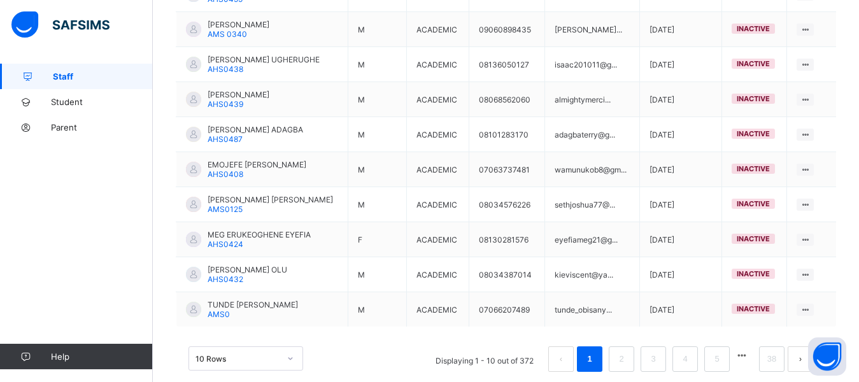
scroll to position [389, 0]
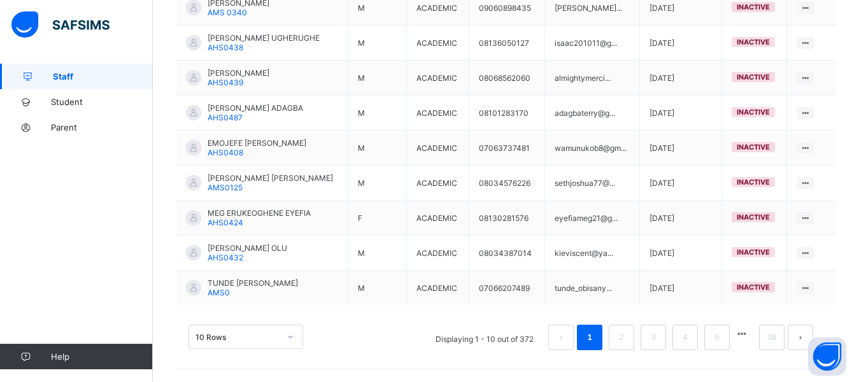
drag, startPoint x: 863, startPoint y: 376, endPoint x: 758, endPoint y: 334, distance: 113.2
click at [750, 334] on button "button" at bounding box center [742, 334] width 17 height 11
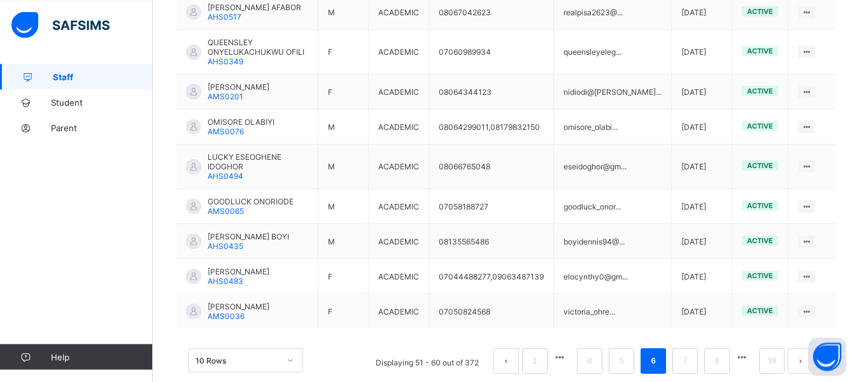
scroll to position [408, 0]
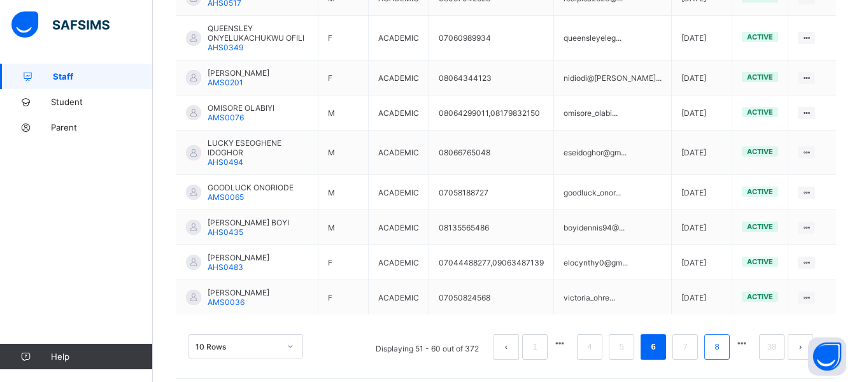
click at [723, 344] on link "8" at bounding box center [717, 347] width 12 height 17
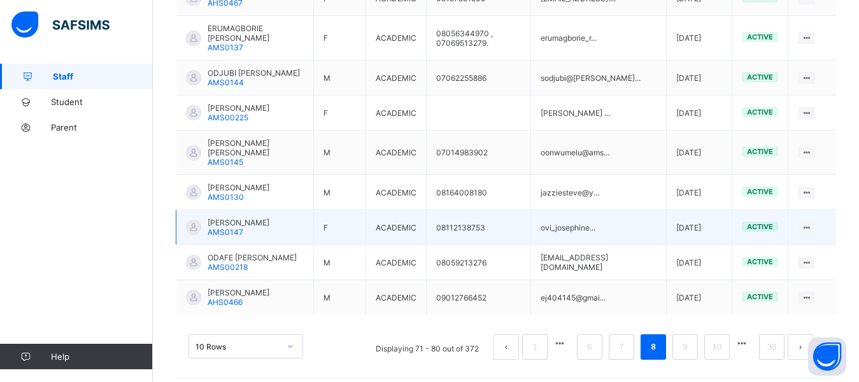
click at [306, 210] on td "[PERSON_NAME] AMS0147" at bounding box center [245, 227] width 138 height 35
click at [285, 210] on td "[PERSON_NAME] AMS0147" at bounding box center [245, 227] width 138 height 35
click at [198, 220] on div at bounding box center [193, 227] width 15 height 15
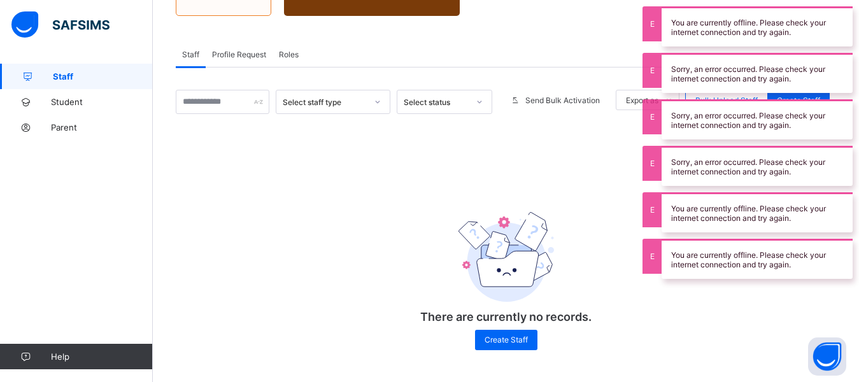
scroll to position [189, 0]
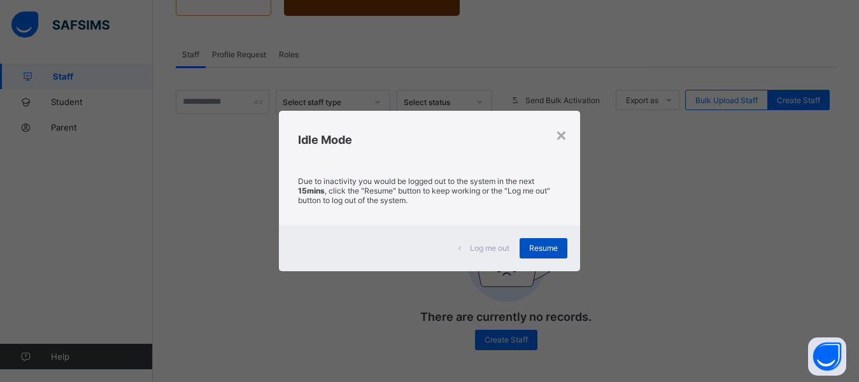
click at [538, 254] on div "Resume" at bounding box center [544, 248] width 48 height 20
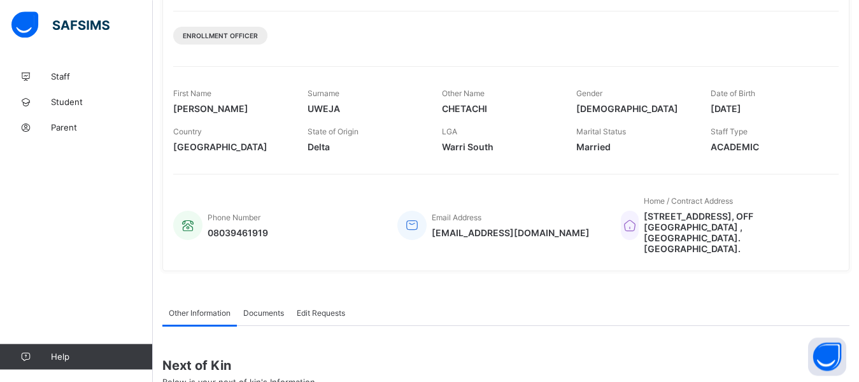
scroll to position [162, 0]
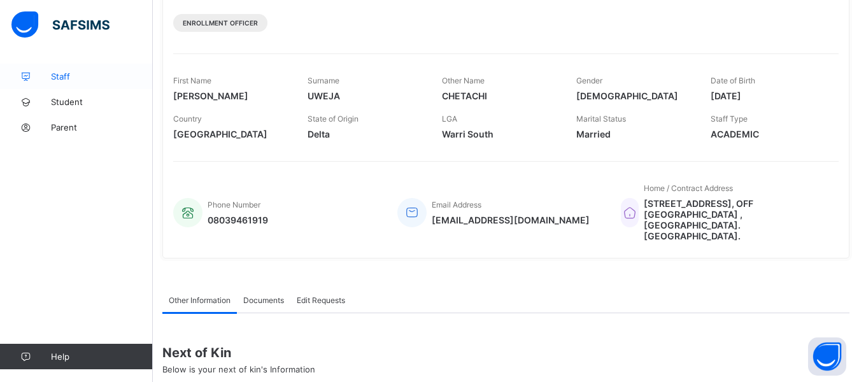
click at [90, 80] on span "Staff" at bounding box center [102, 76] width 102 height 10
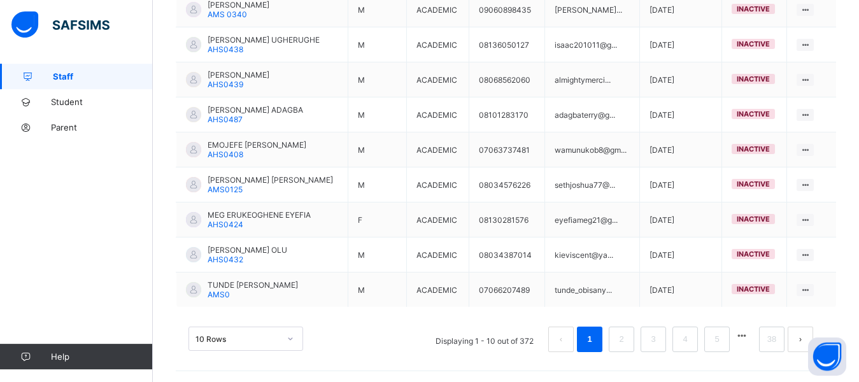
scroll to position [389, 0]
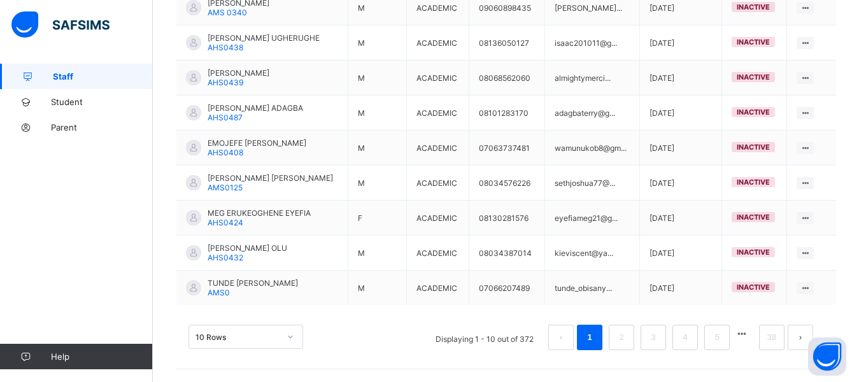
click at [750, 336] on button "button" at bounding box center [742, 334] width 17 height 11
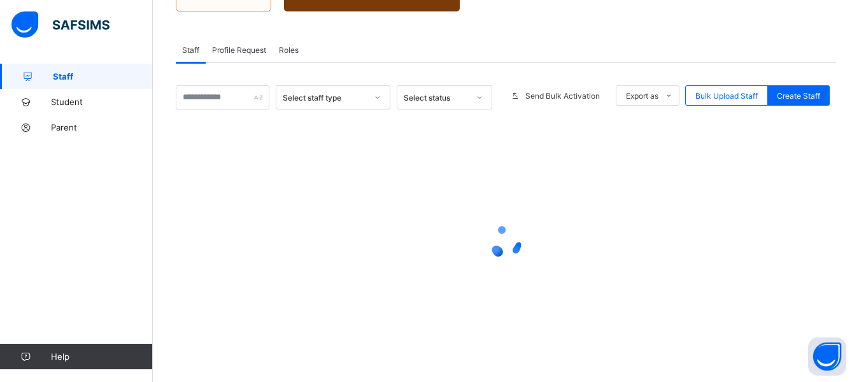
scroll to position [192, 0]
